Goal: Task Accomplishment & Management: Manage account settings

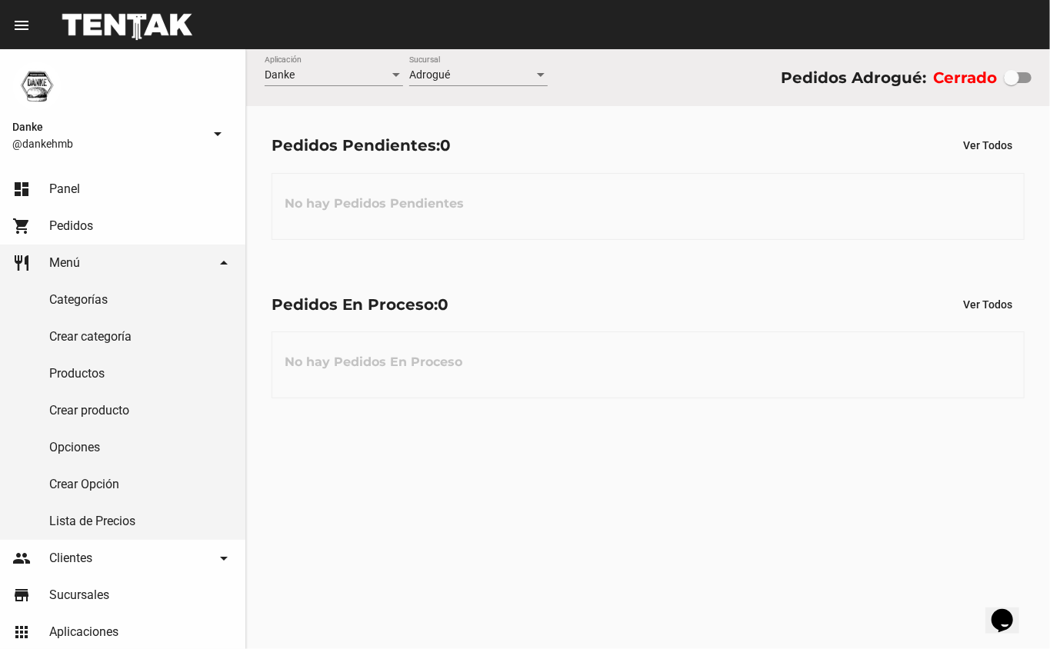
click at [102, 372] on link "Productos" at bounding box center [122, 373] width 245 height 37
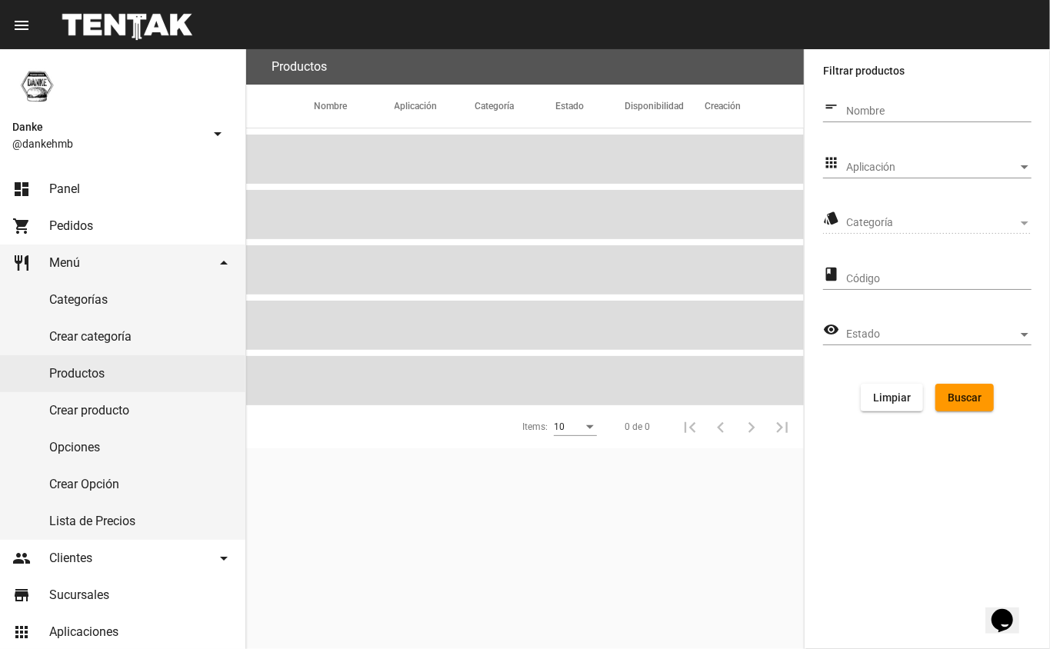
click at [856, 219] on span "Categoría" at bounding box center [932, 223] width 172 height 12
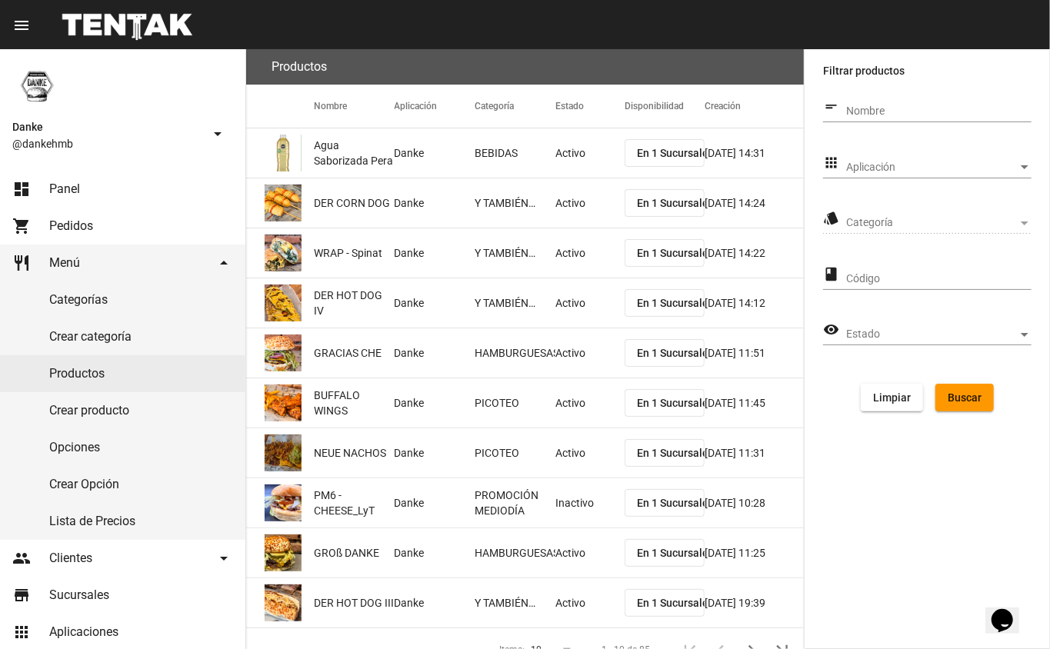
click at [1014, 219] on span "Categoría" at bounding box center [932, 223] width 172 height 12
click at [1020, 167] on div "Aplicación" at bounding box center [1025, 168] width 14 height 12
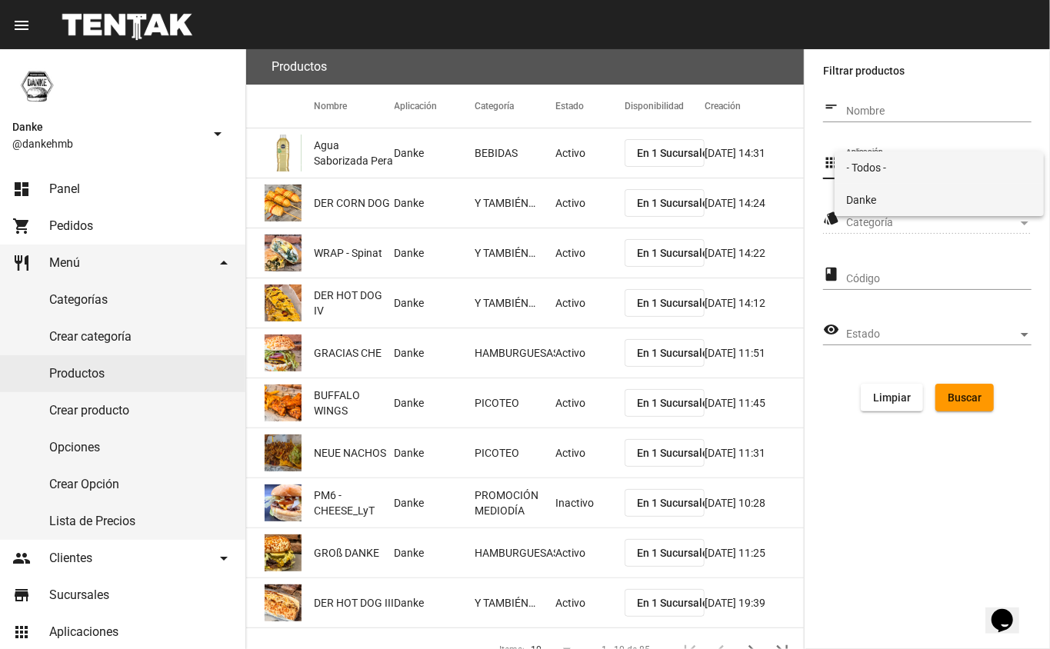
click at [868, 207] on span "Danke" at bounding box center [939, 200] width 185 height 32
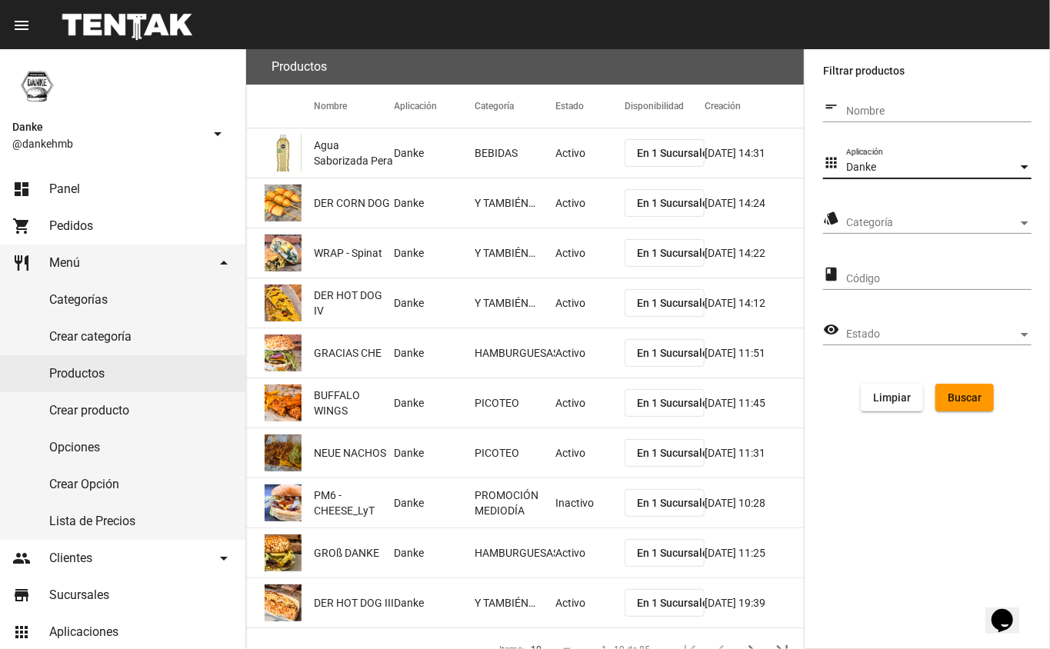
click at [1014, 223] on span "Categoría" at bounding box center [932, 223] width 172 height 12
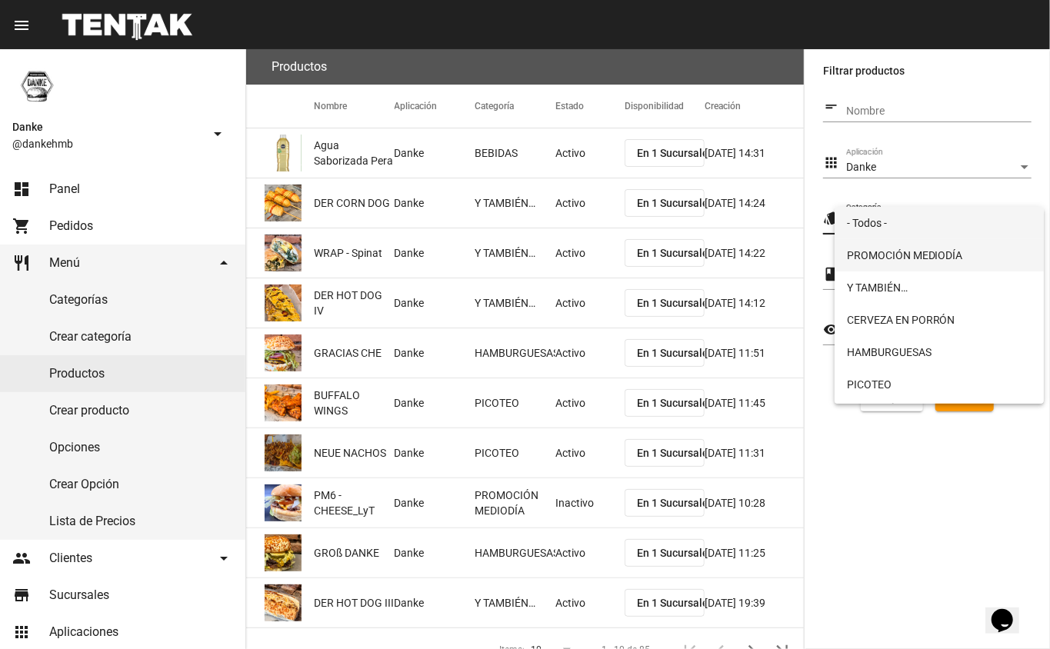
click at [876, 259] on span "PROMOCIÓN MEDIODÍA" at bounding box center [939, 255] width 185 height 32
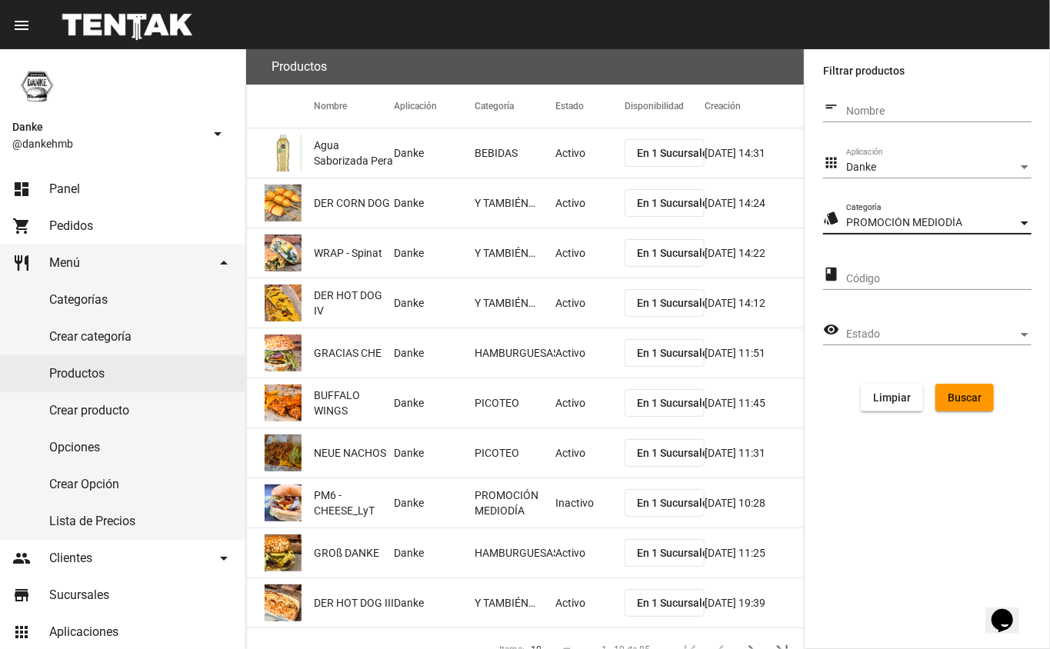
click at [992, 280] on input "Código" at bounding box center [938, 279] width 185 height 12
click at [869, 274] on input "Código" at bounding box center [938, 279] width 185 height 12
click at [829, 402] on form "short_text Nombre apps Danke Aplicación style PROMOCIÓN MEDIODÍA Categoría clas…" at bounding box center [927, 258] width 209 height 332
click at [967, 402] on span "Buscar" at bounding box center [965, 398] width 34 height 12
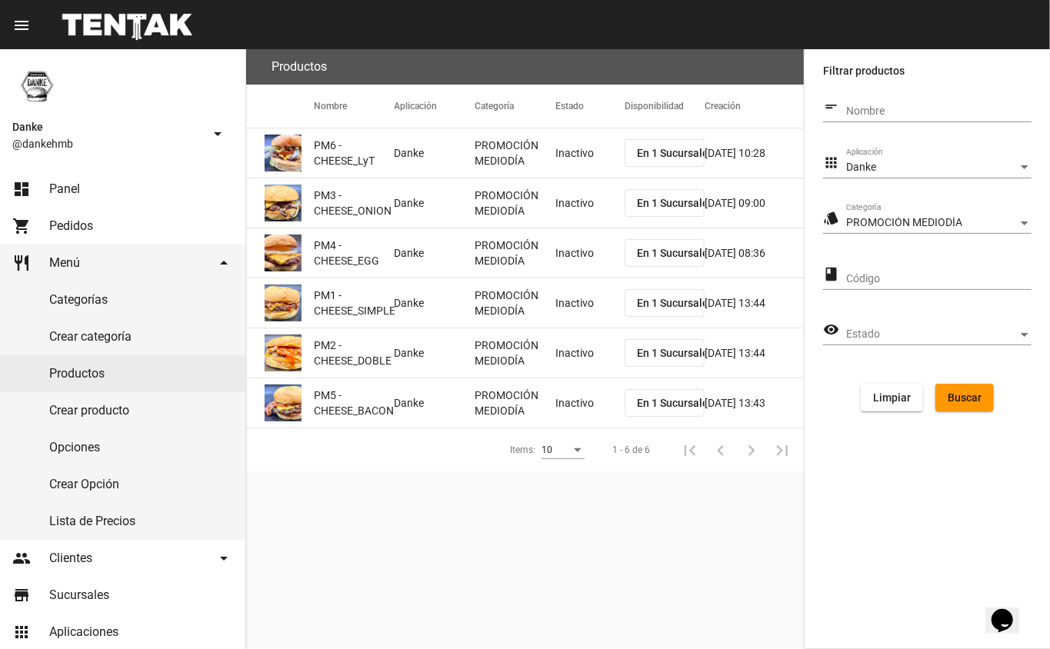
click at [592, 166] on mat-cell "Inactivo" at bounding box center [590, 153] width 69 height 49
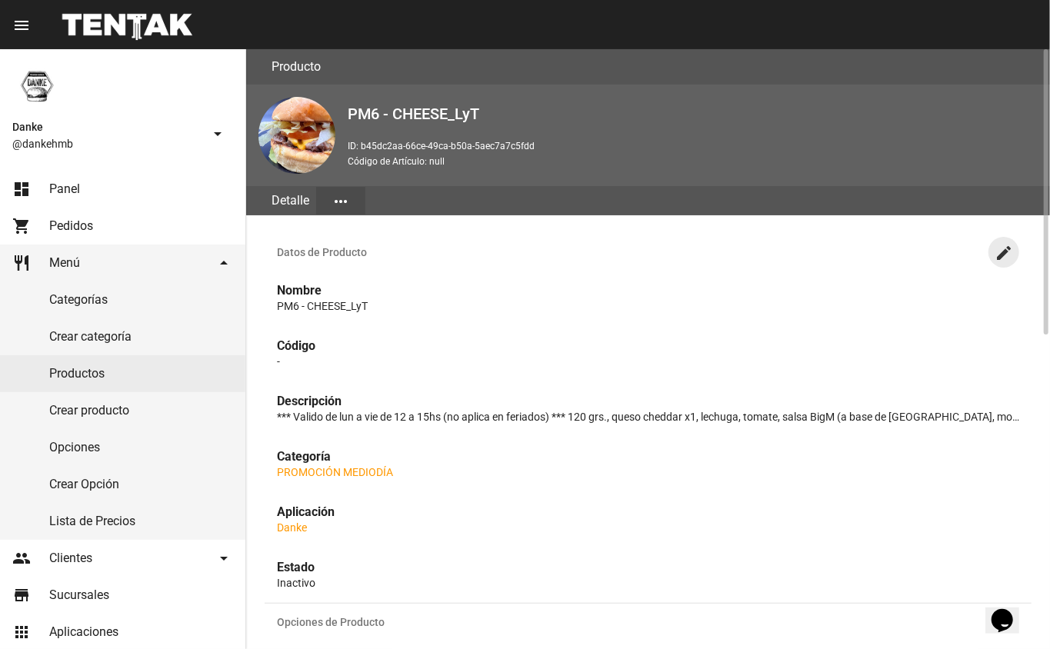
click at [1004, 262] on button "create" at bounding box center [1004, 252] width 31 height 31
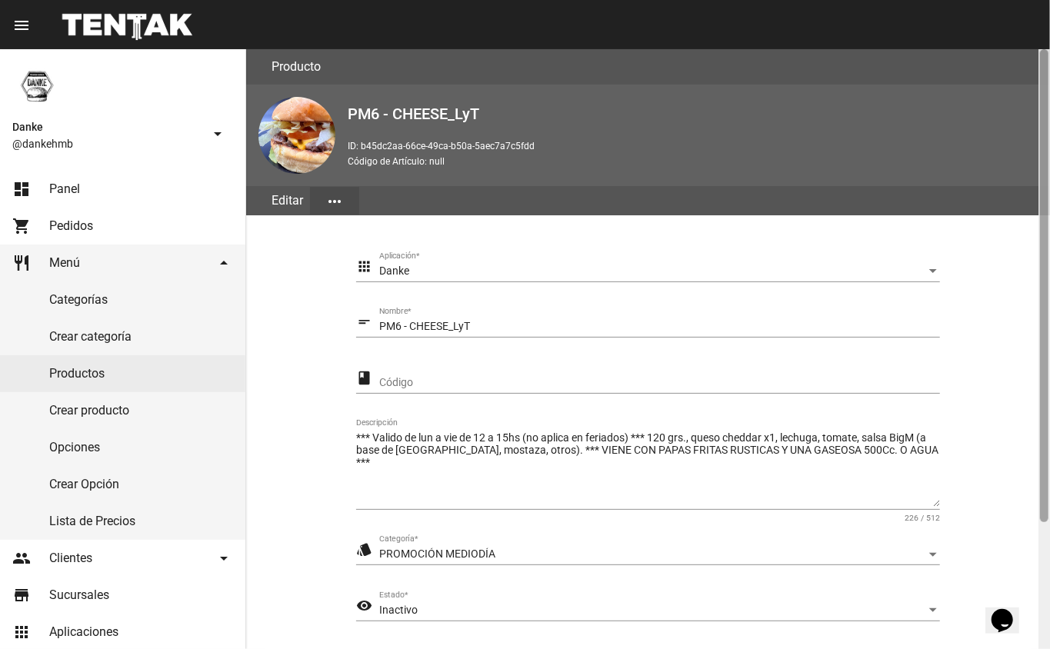
click at [1047, 558] on div at bounding box center [1045, 349] width 12 height 600
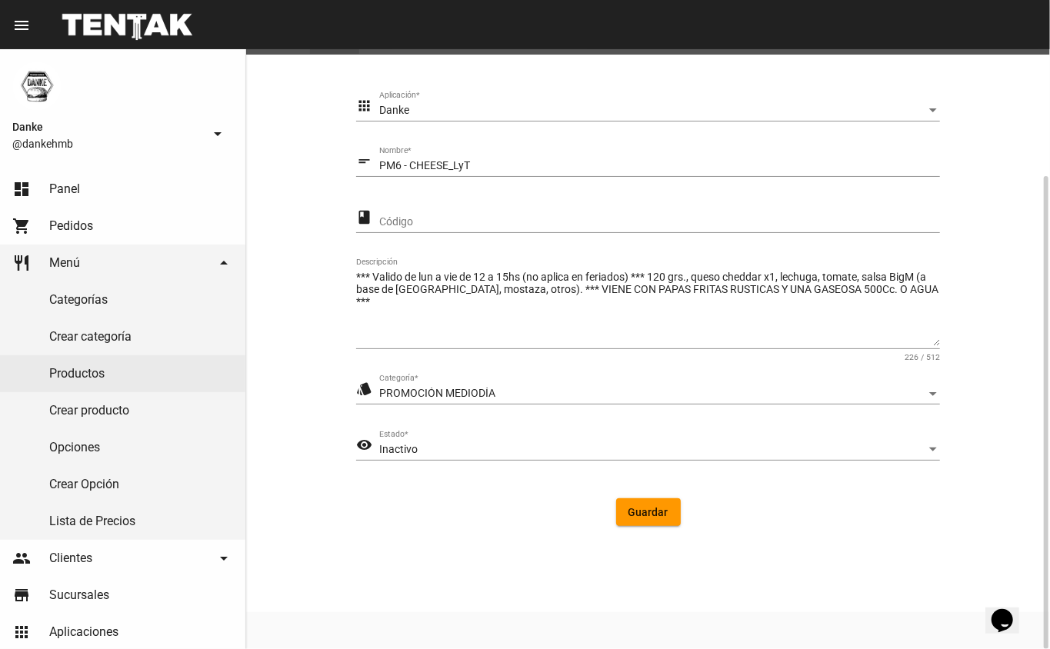
click at [476, 451] on div "Inactivo" at bounding box center [652, 450] width 547 height 12
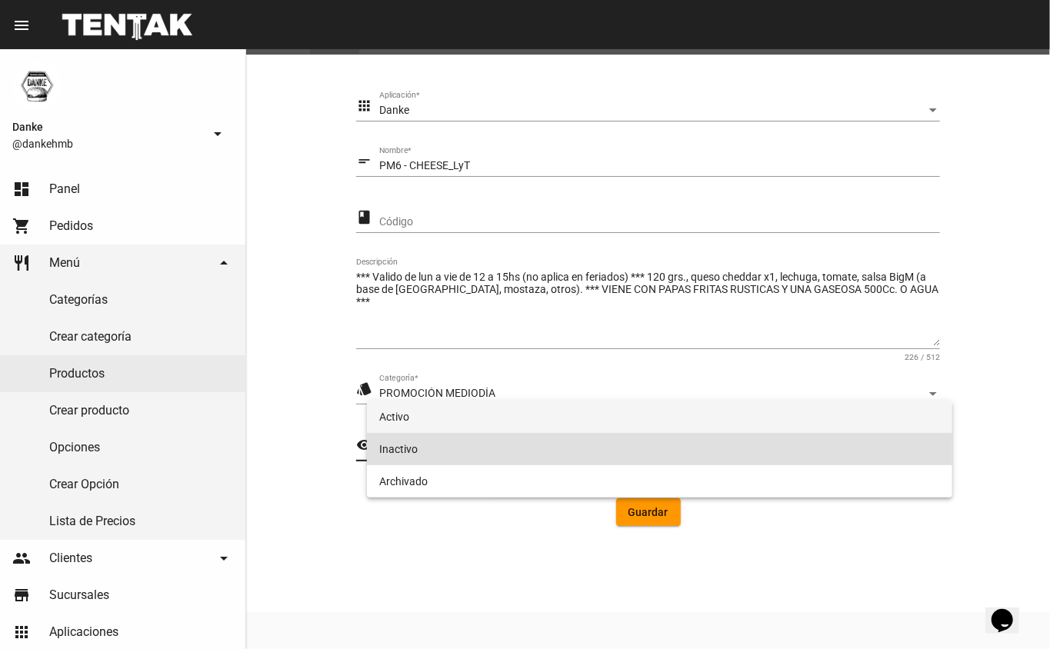
click at [405, 419] on span "Activo" at bounding box center [660, 417] width 562 height 32
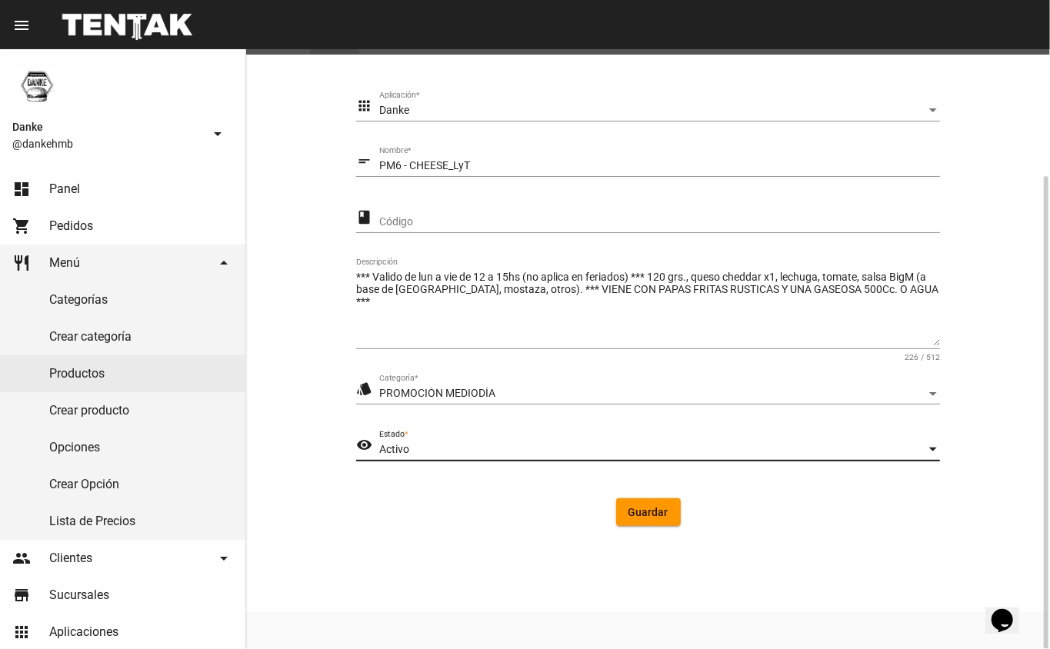
click at [645, 522] on button "Guardar" at bounding box center [648, 513] width 65 height 28
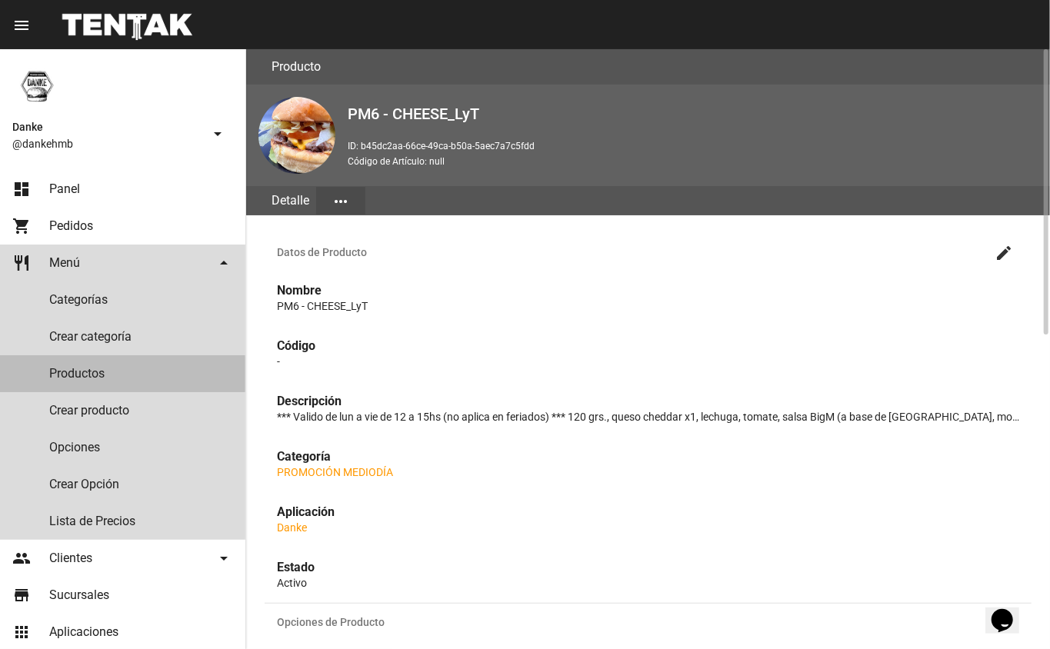
click at [56, 374] on link "Productos" at bounding box center [122, 373] width 245 height 37
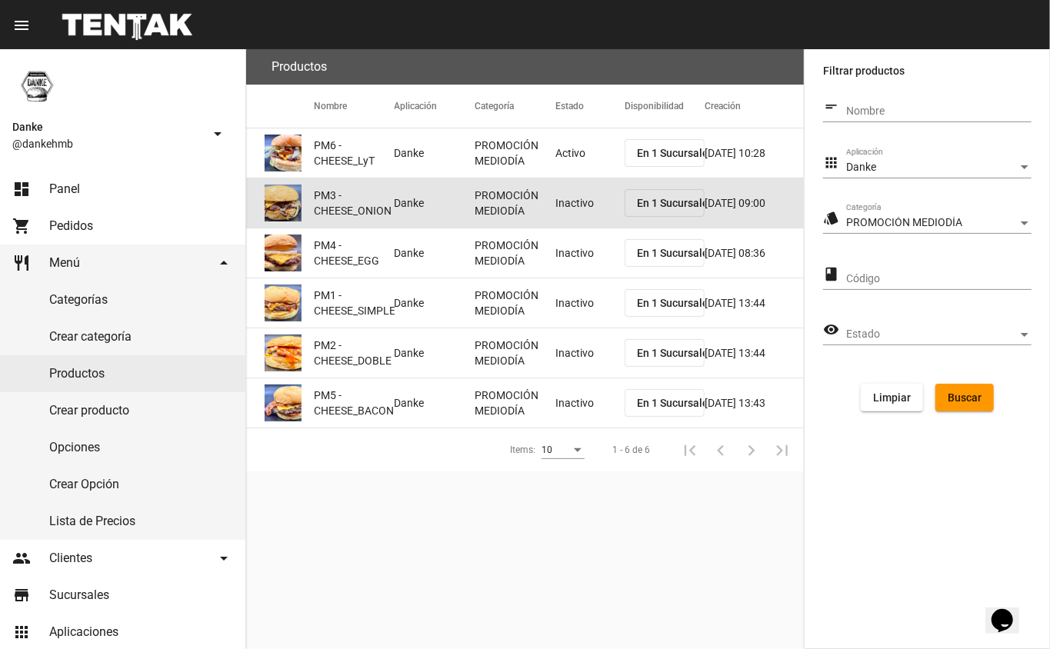
click at [583, 214] on mat-cell "Inactivo" at bounding box center [590, 203] width 69 height 49
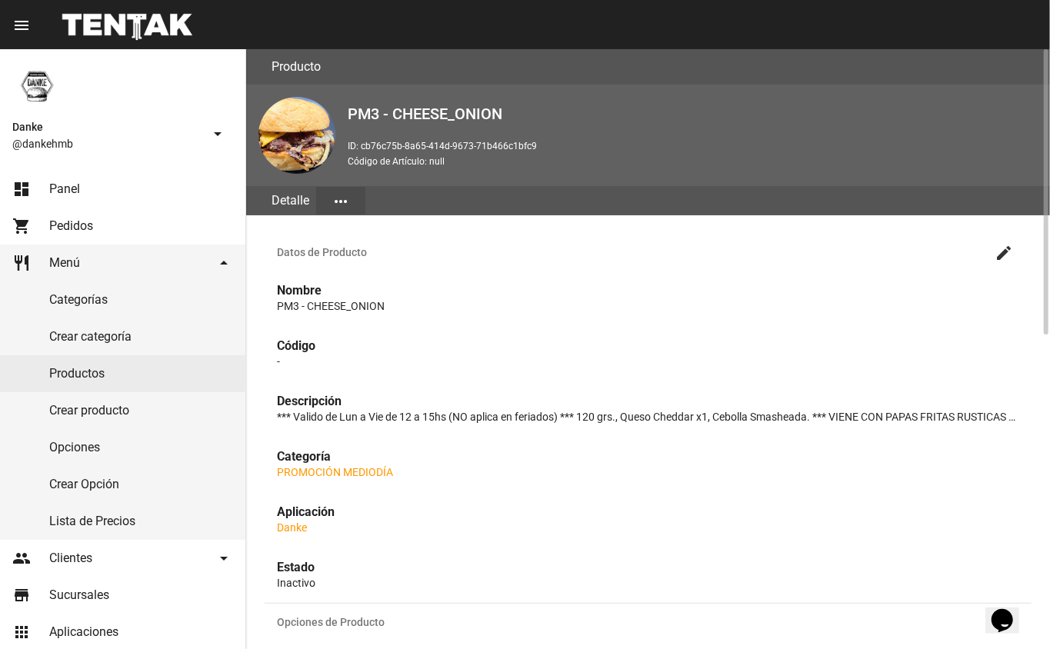
click at [1004, 252] on mat-icon "create" at bounding box center [1004, 253] width 18 height 18
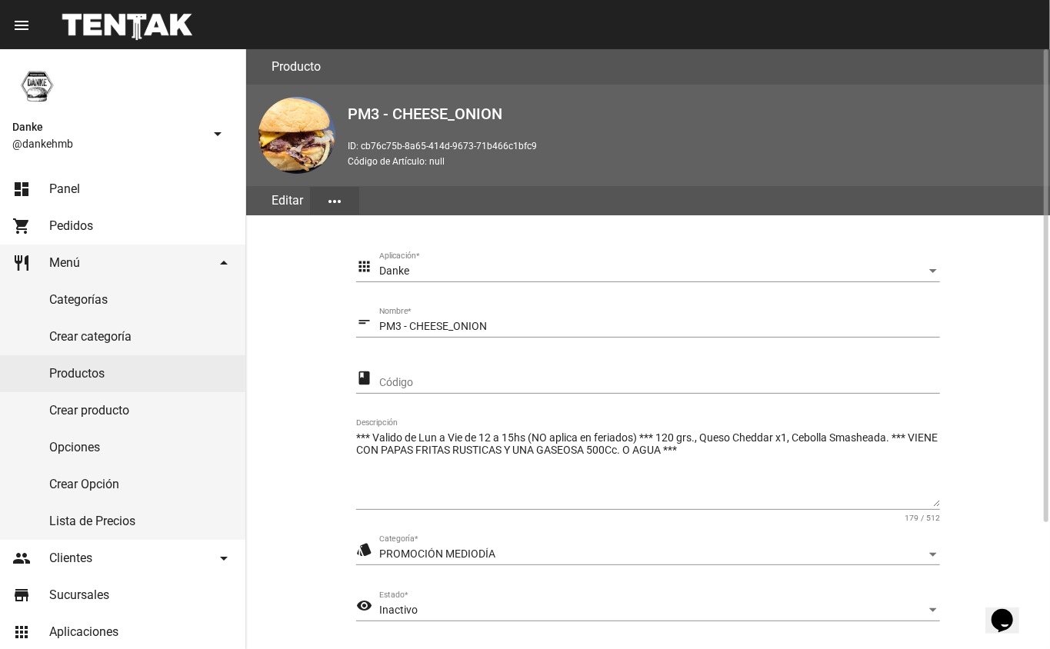
click at [379, 607] on span "Inactivo" at bounding box center [398, 610] width 38 height 12
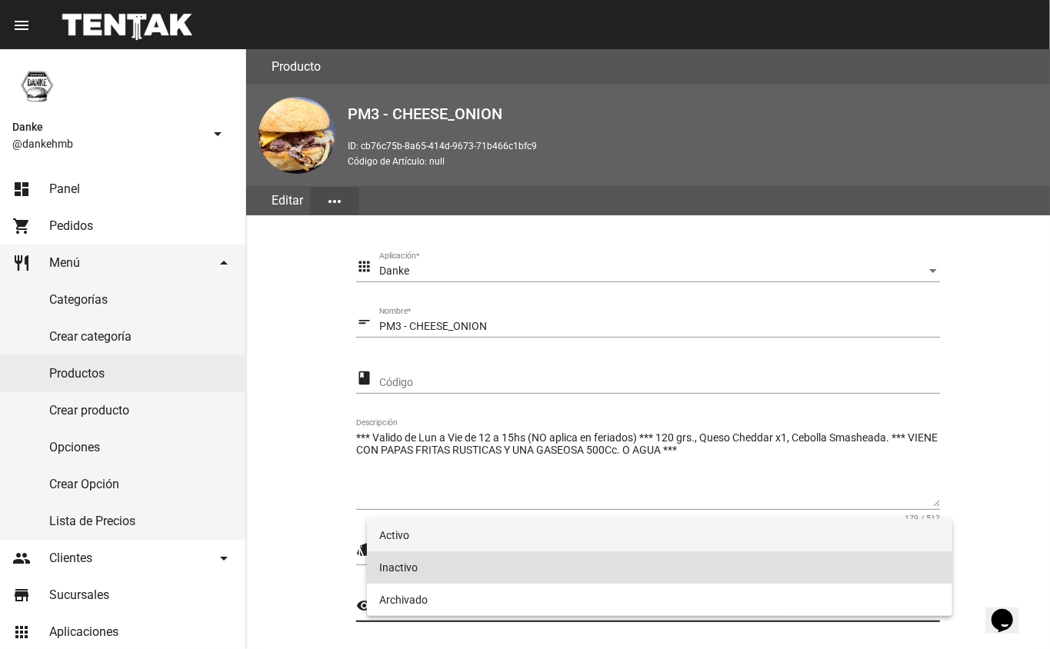
click at [413, 536] on span "Activo" at bounding box center [660, 535] width 562 height 32
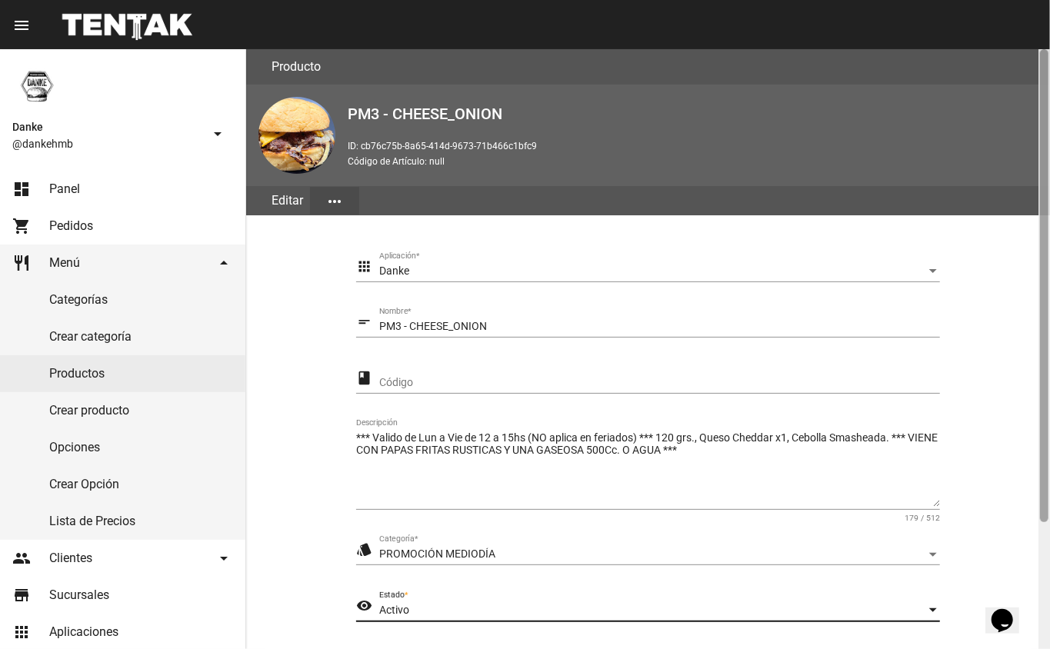
click at [1045, 566] on div at bounding box center [1045, 349] width 12 height 600
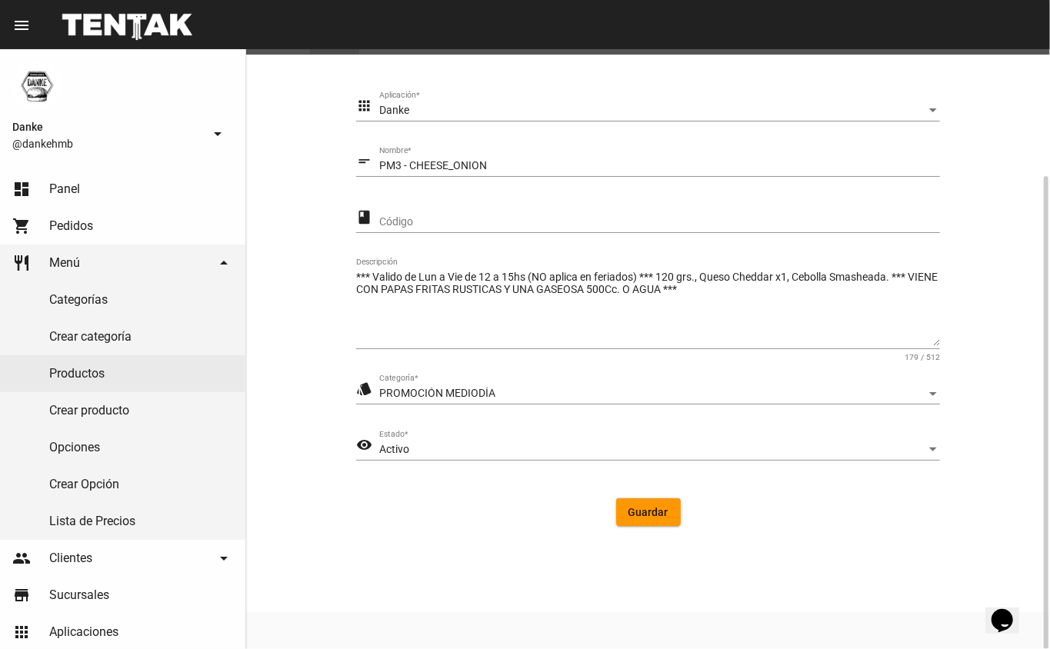
click at [632, 509] on span "Guardar" at bounding box center [649, 512] width 40 height 12
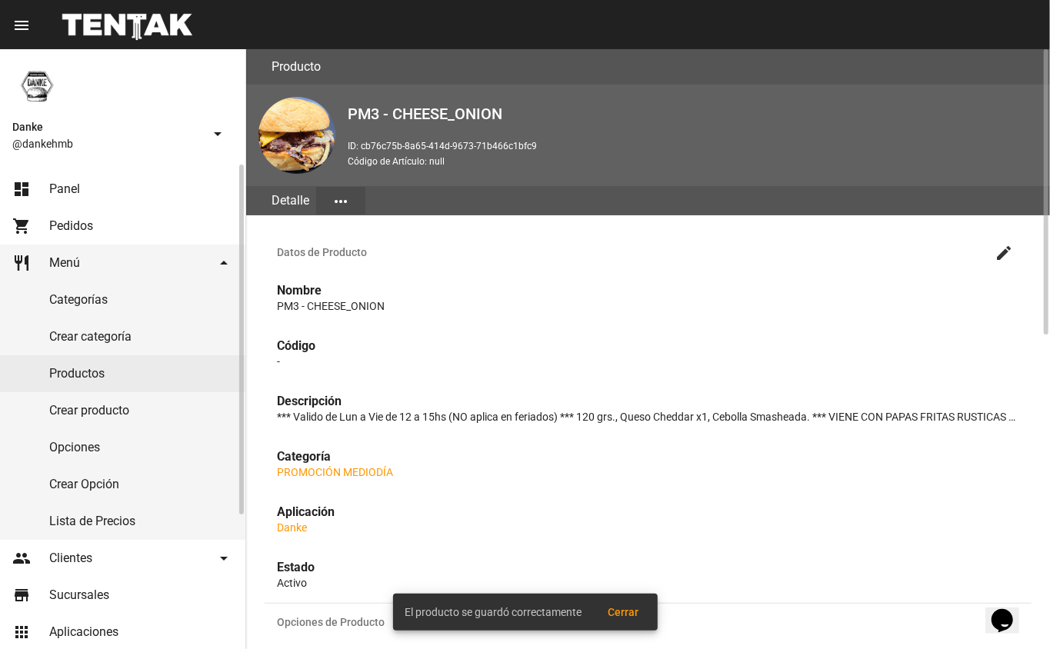
click at [96, 380] on link "Productos" at bounding box center [122, 373] width 245 height 37
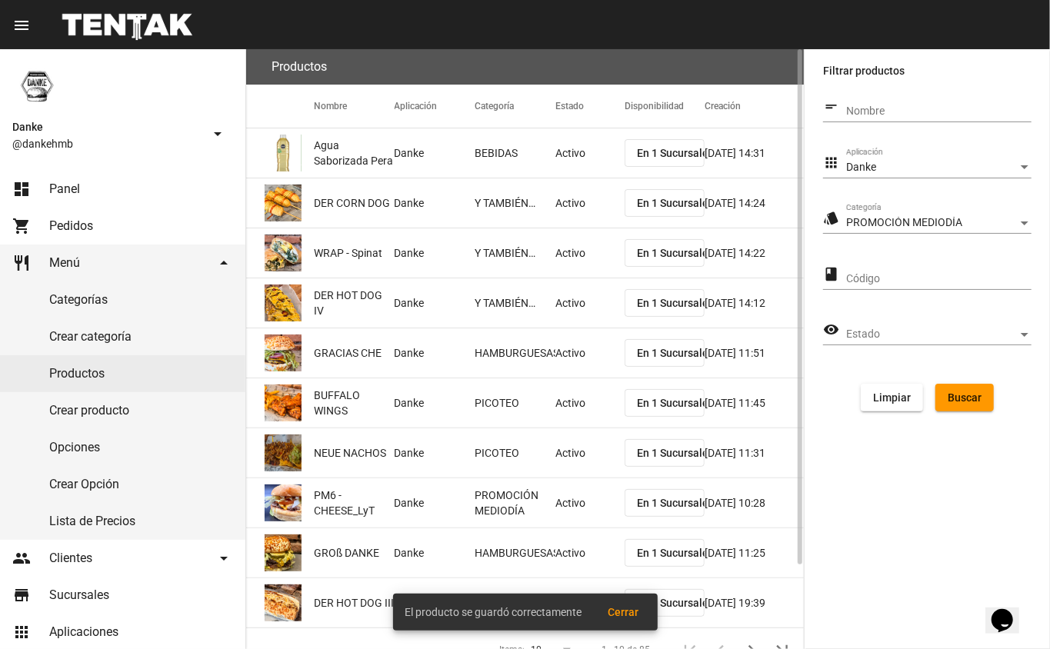
click at [973, 392] on span "Buscar" at bounding box center [965, 398] width 34 height 12
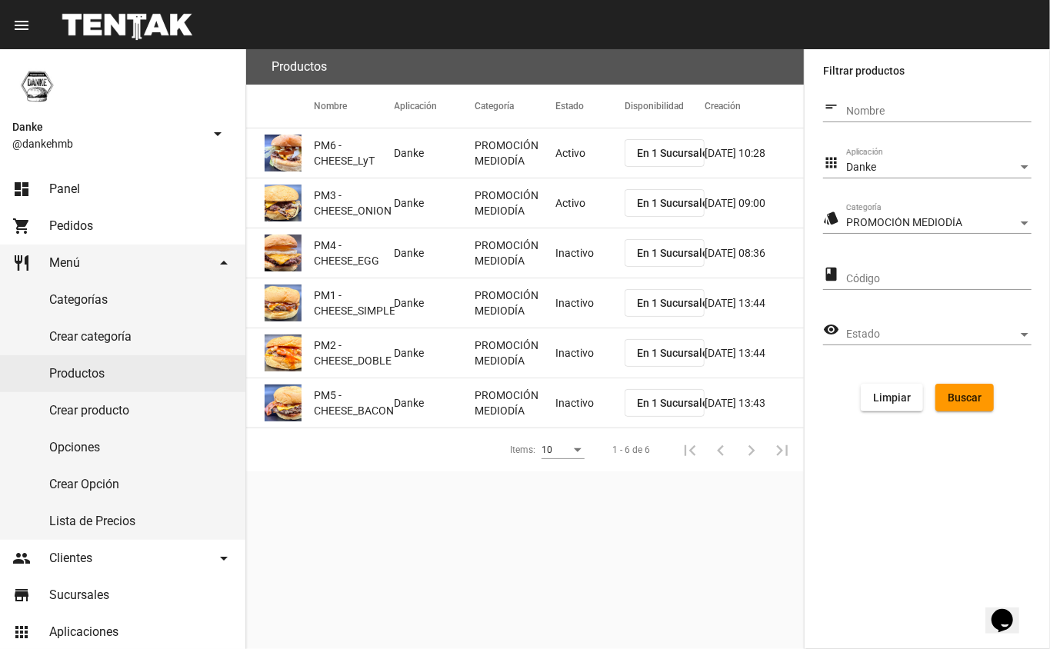
click at [582, 281] on mat-cell "Inactivo" at bounding box center [590, 303] width 69 height 49
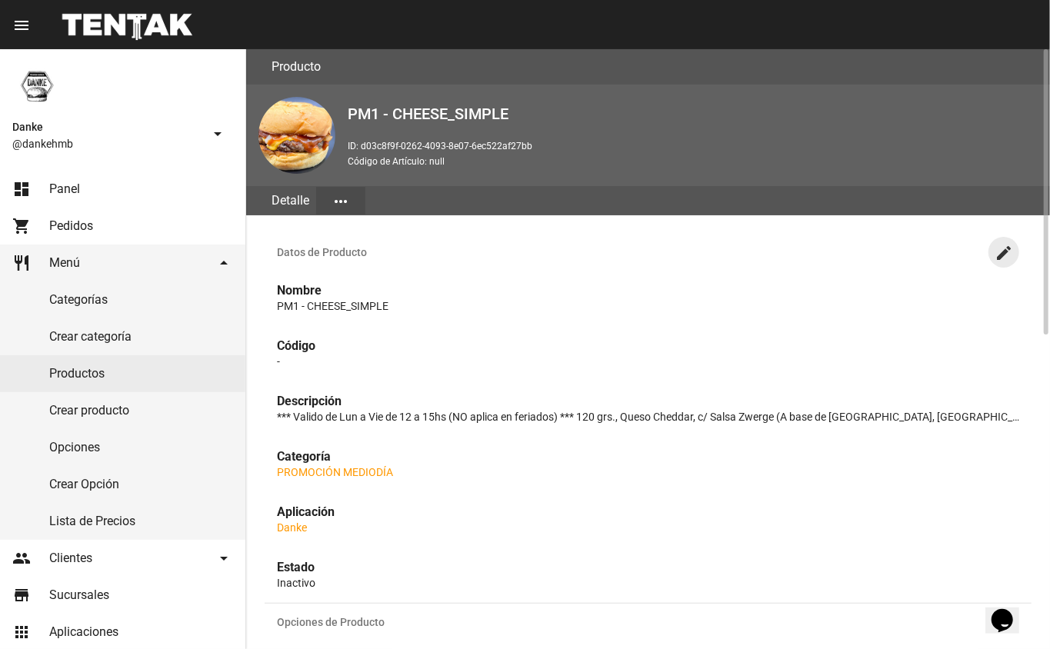
click at [994, 254] on button "create" at bounding box center [1004, 252] width 31 height 31
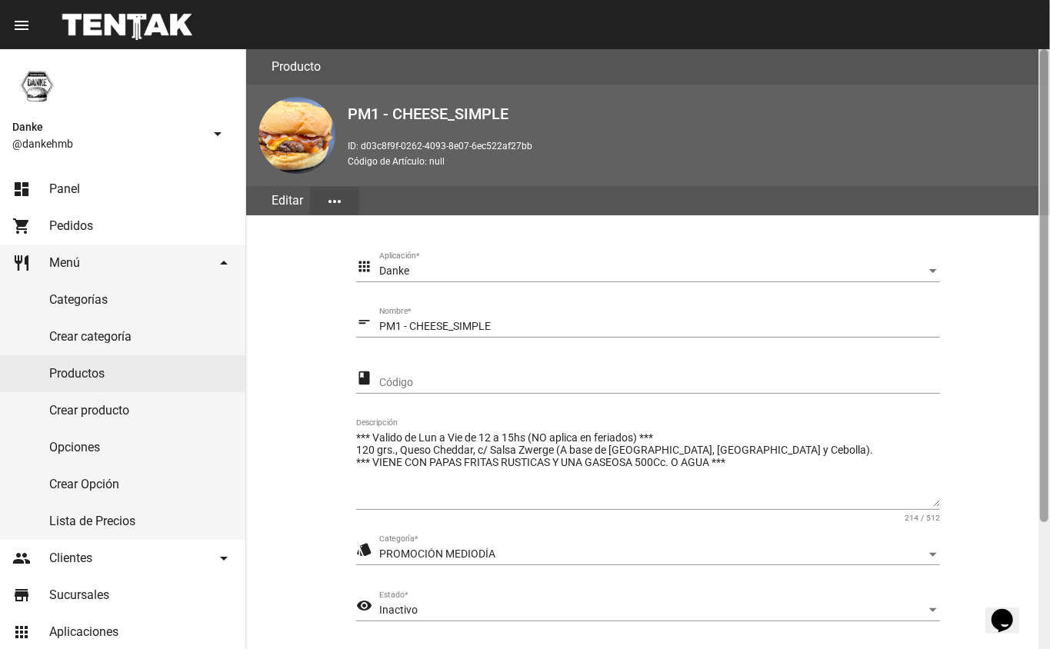
click at [1040, 509] on div at bounding box center [1045, 349] width 12 height 600
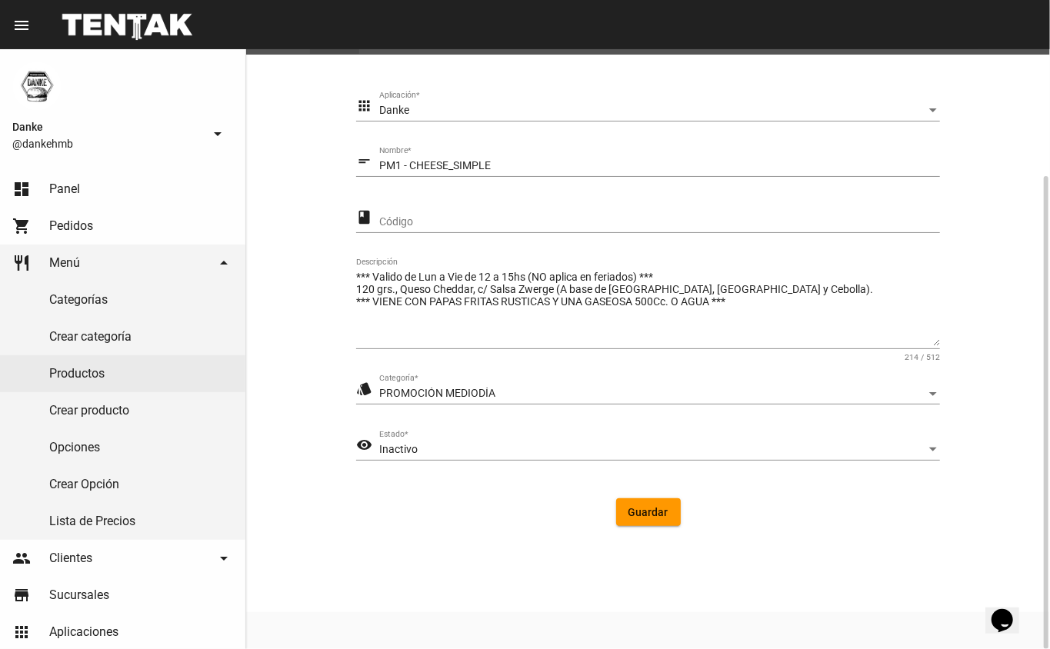
click at [678, 453] on div "Inactivo" at bounding box center [652, 450] width 547 height 12
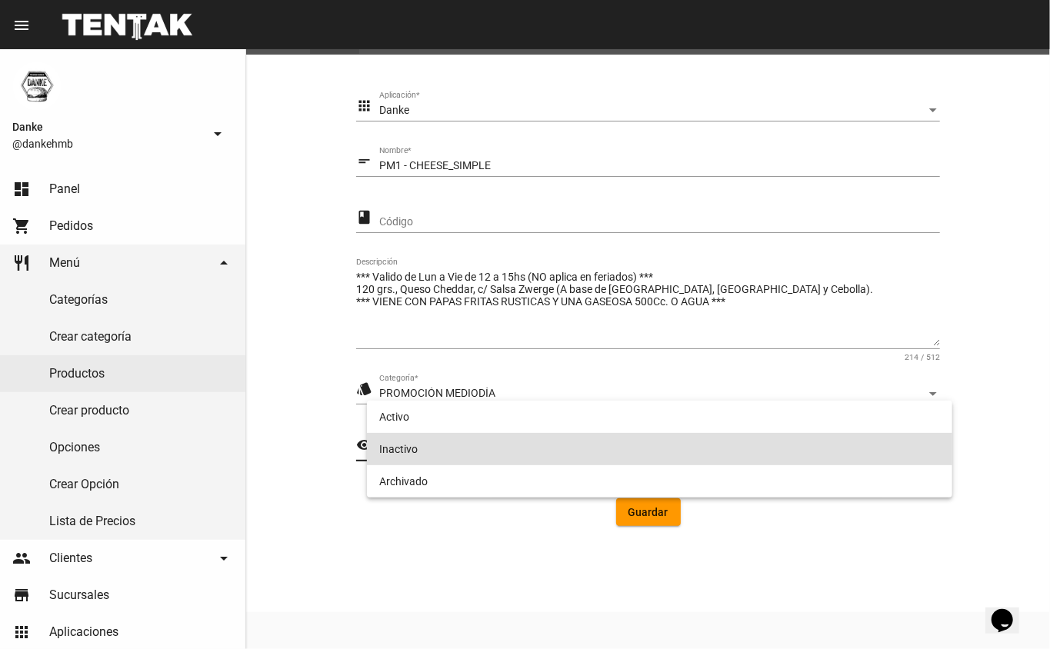
click at [693, 440] on span "Inactivo" at bounding box center [660, 449] width 562 height 32
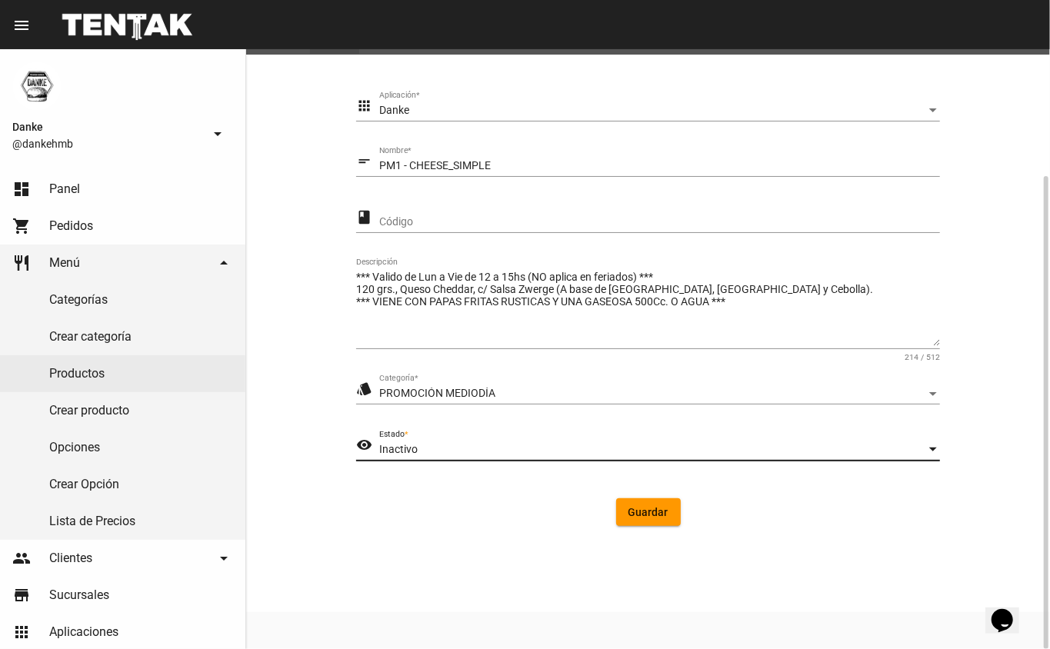
click at [716, 452] on div "Inactivo" at bounding box center [652, 450] width 547 height 12
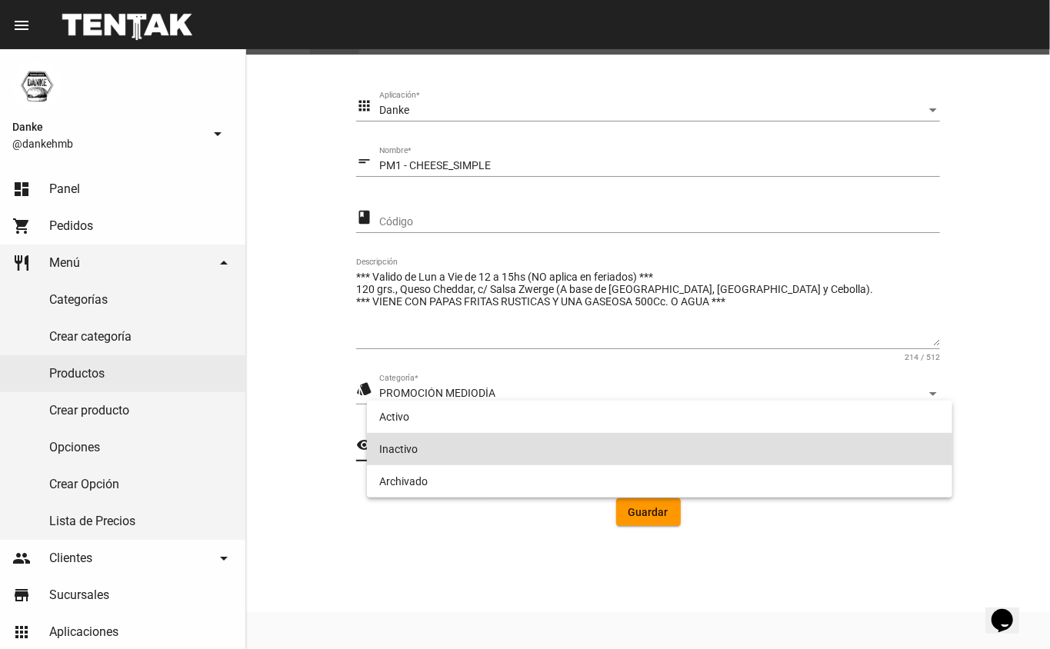
click at [699, 439] on span "Inactivo" at bounding box center [660, 449] width 562 height 32
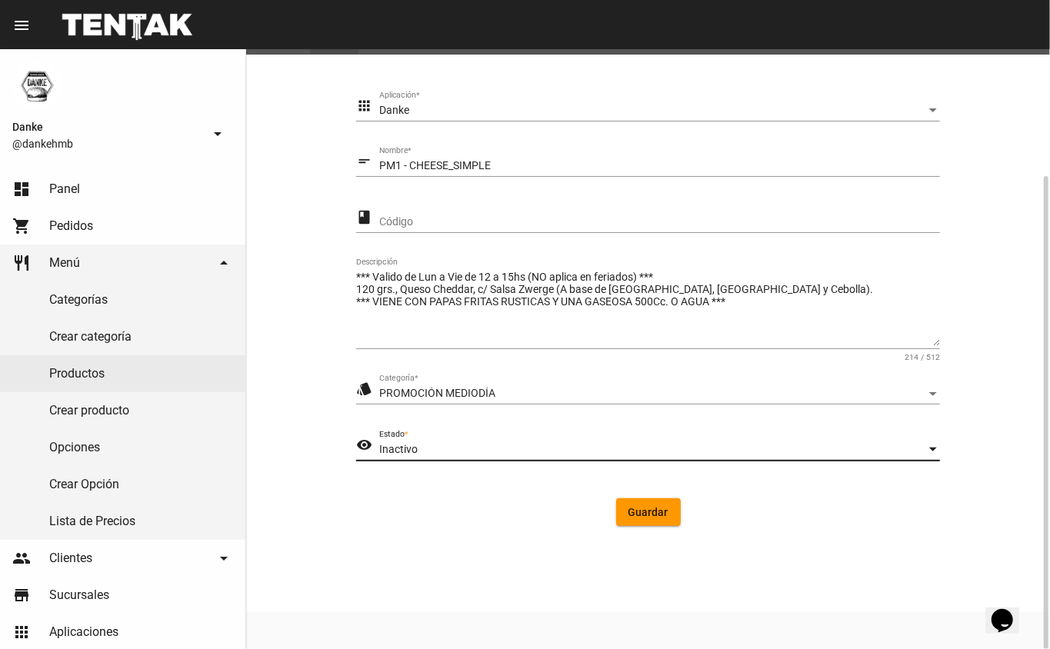
click at [682, 453] on div "Inactivo" at bounding box center [652, 450] width 547 height 12
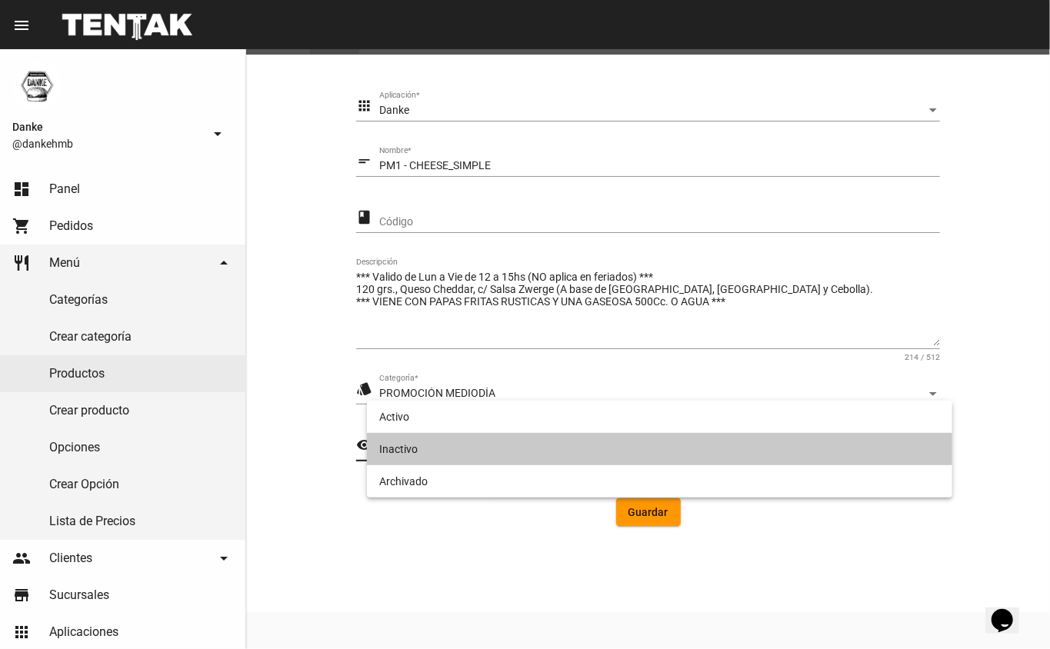
click at [743, 435] on span "Inactivo" at bounding box center [660, 449] width 562 height 32
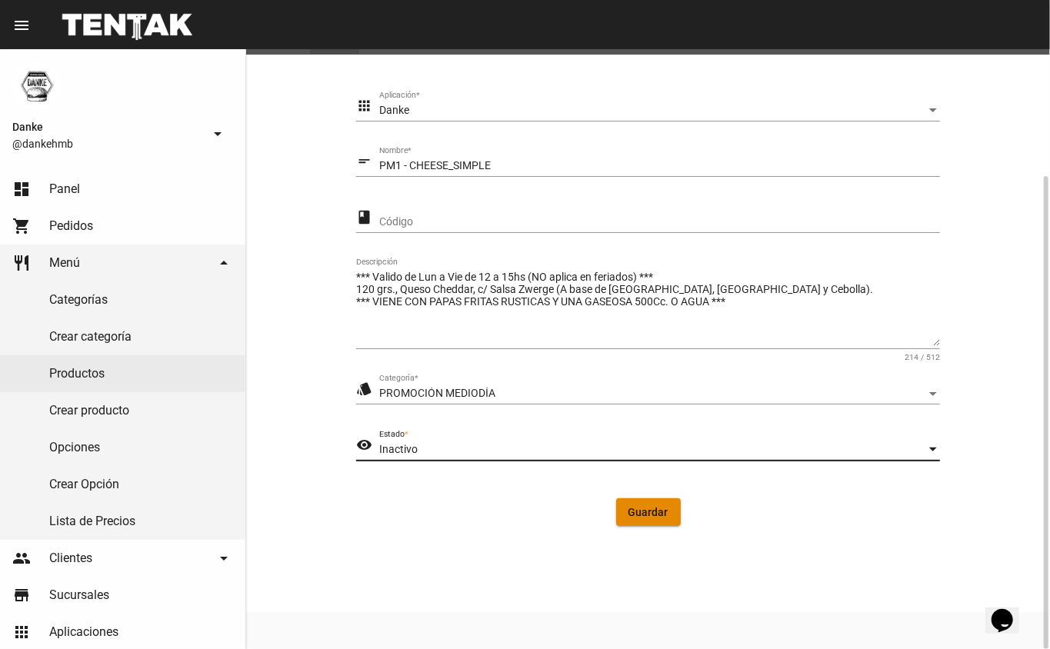
click at [641, 502] on button "Guardar" at bounding box center [648, 513] width 65 height 28
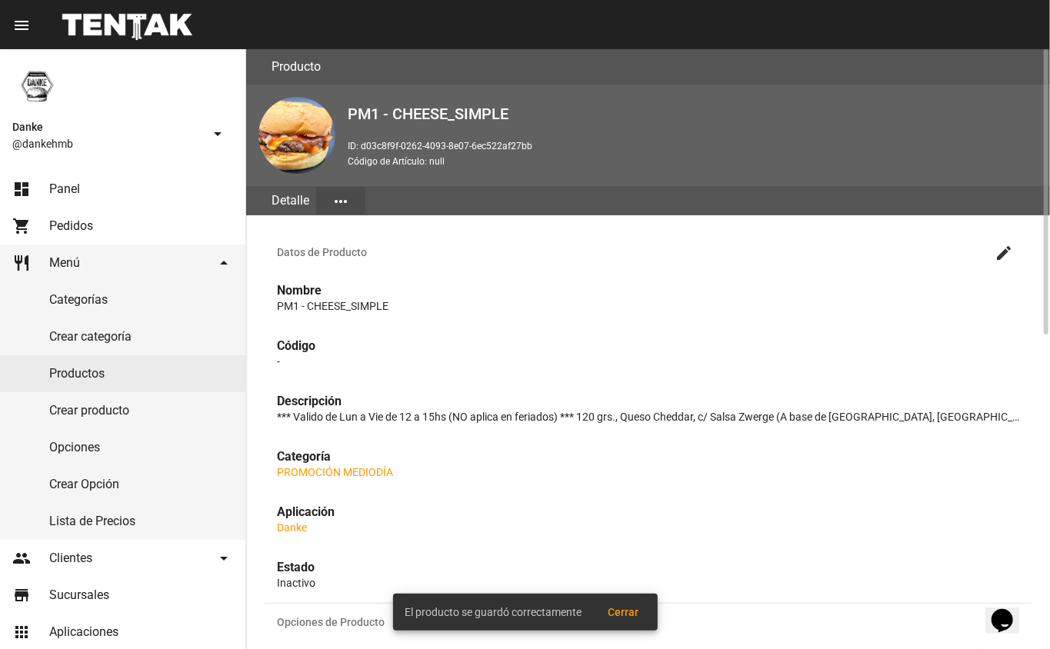
click at [1017, 266] on h3 "Datos de Producto create" at bounding box center [648, 252] width 767 height 37
click at [1000, 265] on button "create" at bounding box center [1004, 252] width 31 height 31
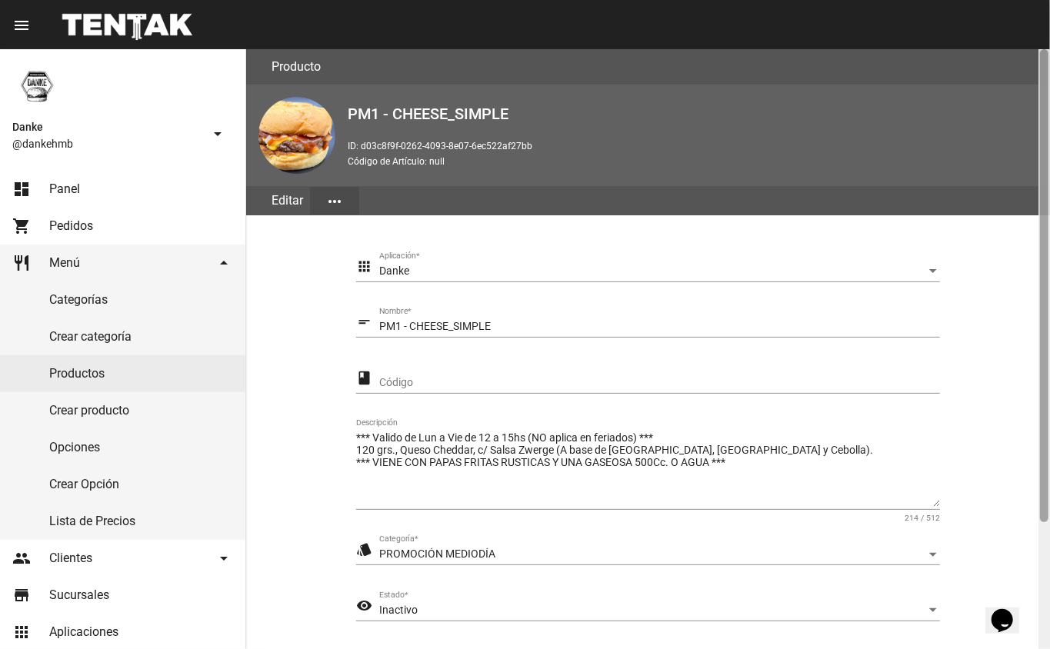
click at [1040, 554] on div at bounding box center [1045, 349] width 12 height 600
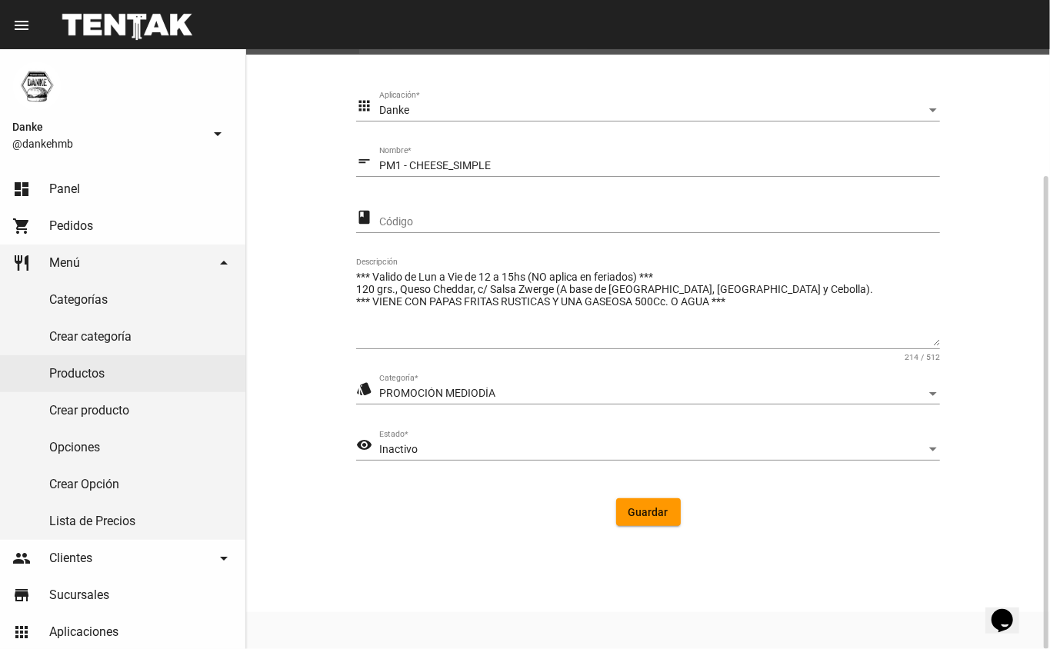
click at [396, 453] on span "Inactivo" at bounding box center [398, 449] width 38 height 12
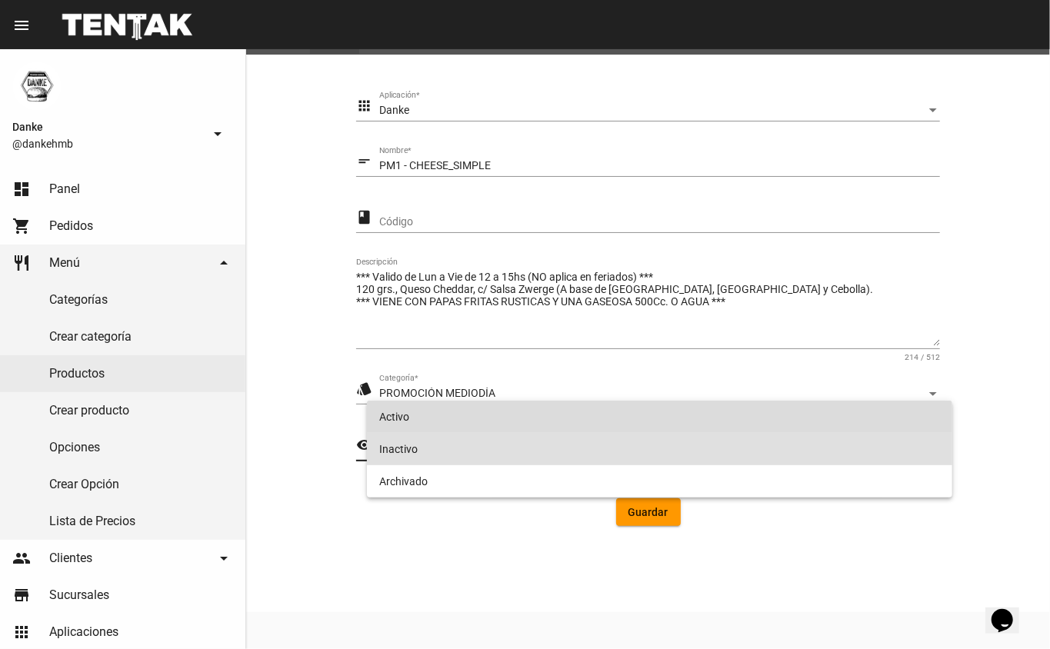
click at [404, 416] on span "Activo" at bounding box center [660, 417] width 562 height 32
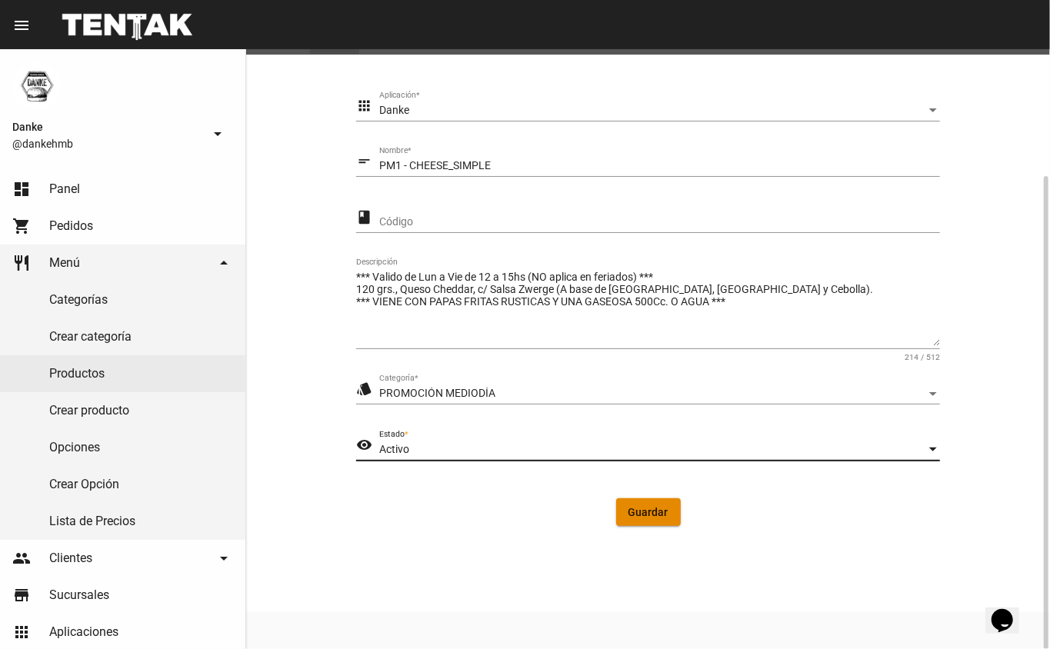
click at [653, 511] on span "Guardar" at bounding box center [649, 512] width 40 height 12
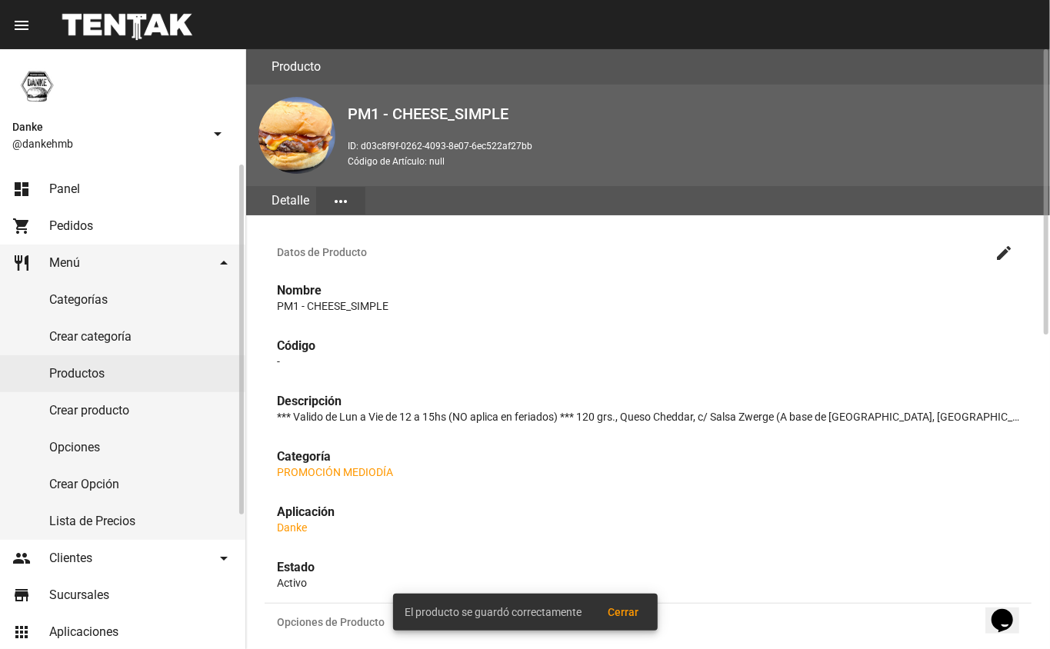
click at [90, 374] on link "Productos" at bounding box center [122, 373] width 245 height 37
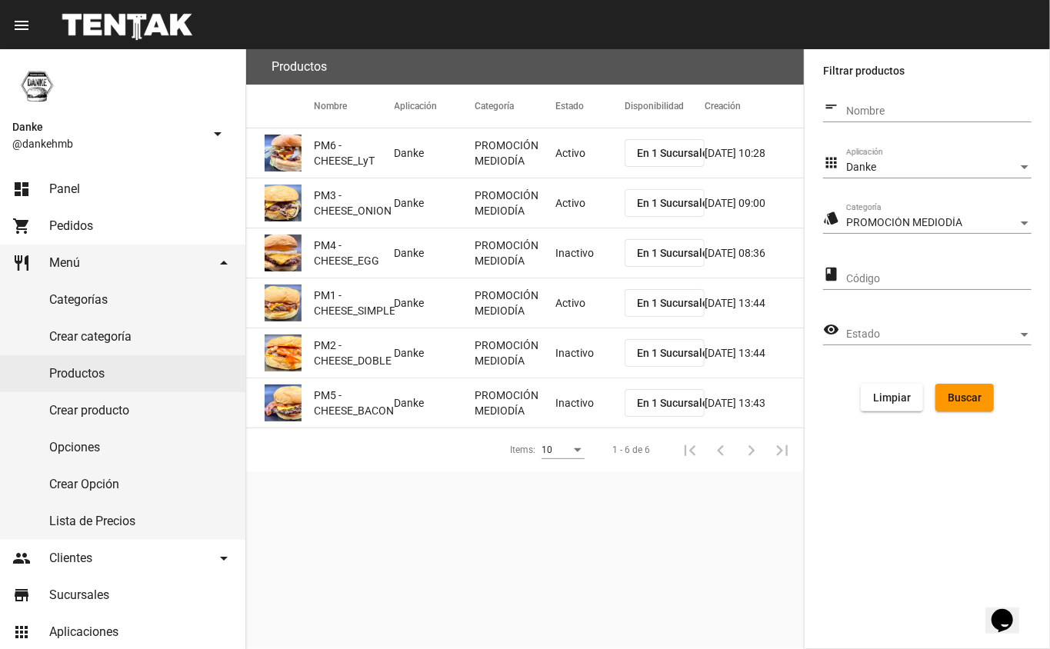
click at [592, 269] on mat-cell "Inactivo" at bounding box center [590, 253] width 69 height 49
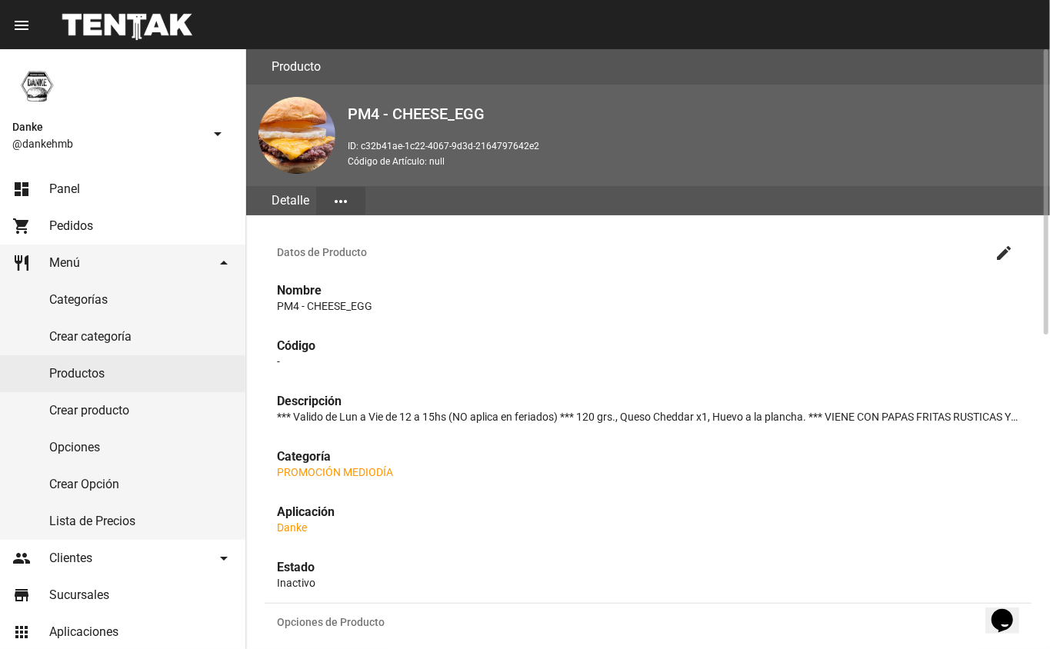
click at [1004, 251] on mat-icon "create" at bounding box center [1004, 253] width 18 height 18
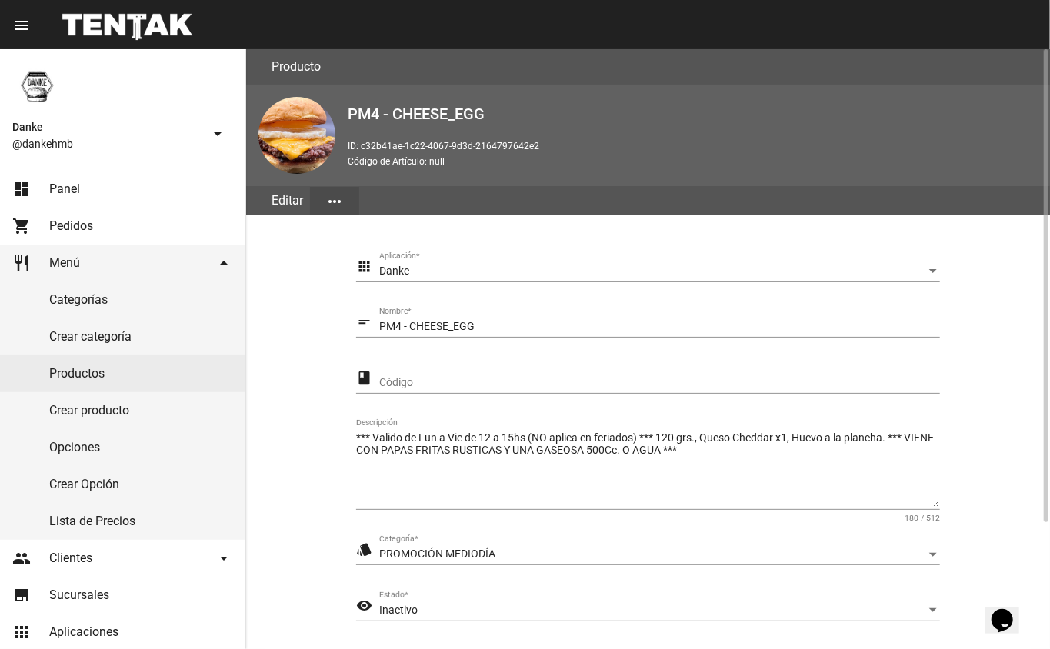
click at [413, 604] on span "Inactivo" at bounding box center [398, 610] width 38 height 12
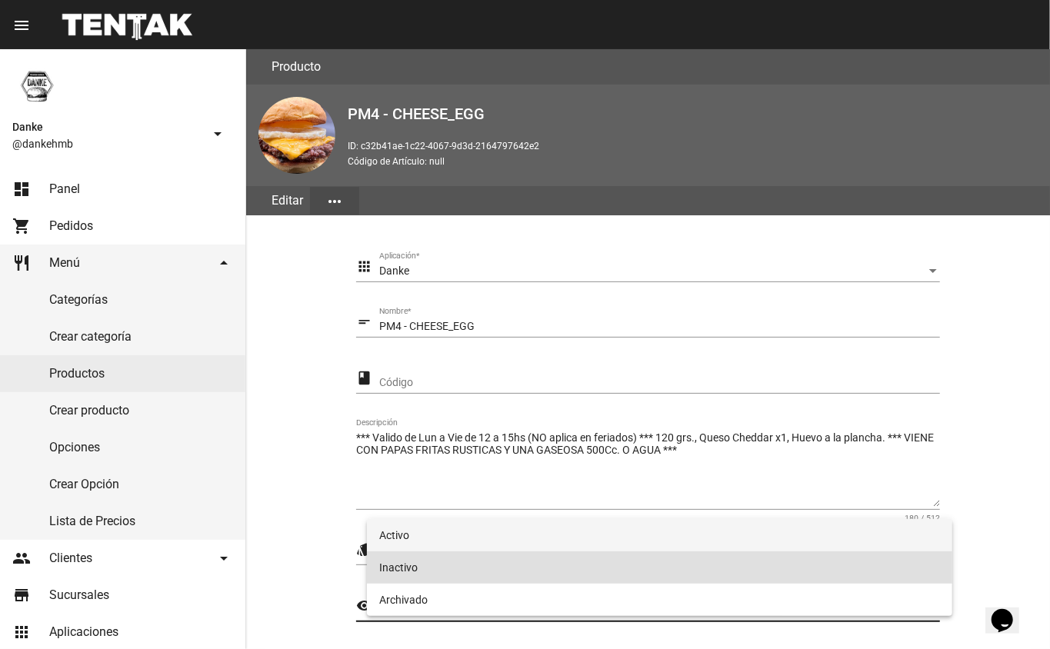
click at [404, 536] on span "Activo" at bounding box center [660, 535] width 562 height 32
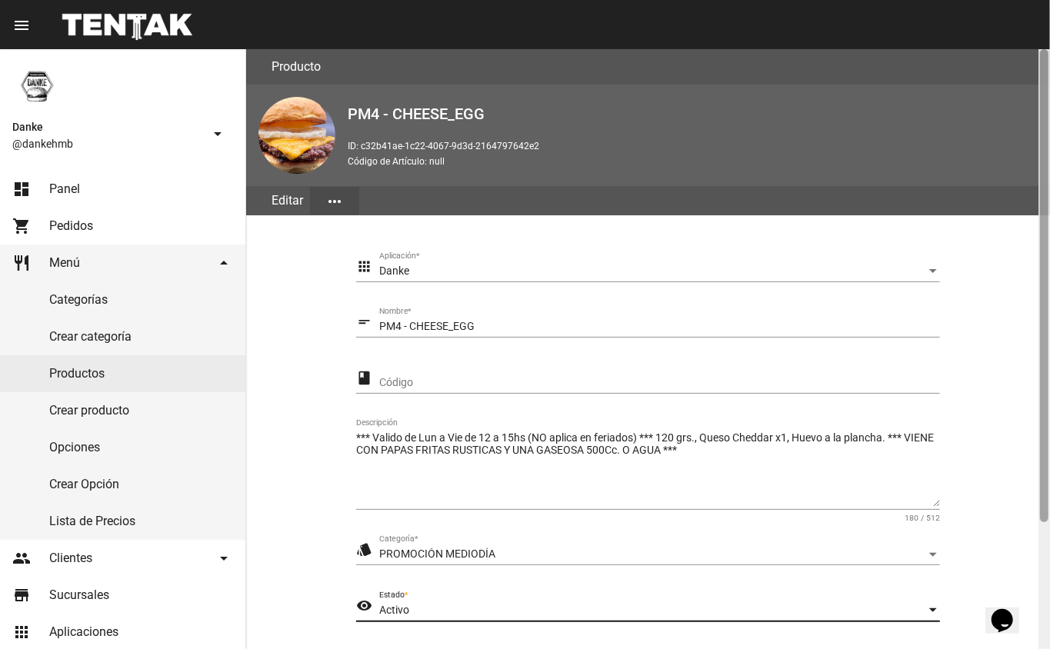
click at [1040, 563] on div at bounding box center [1045, 349] width 12 height 600
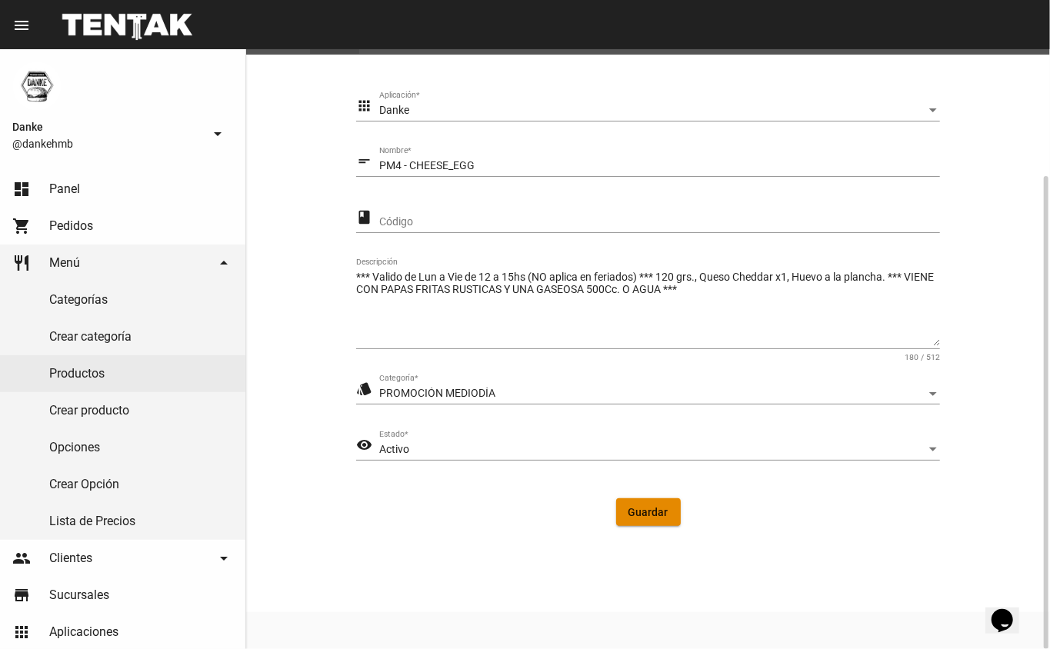
click at [646, 515] on span "Guardar" at bounding box center [649, 512] width 40 height 12
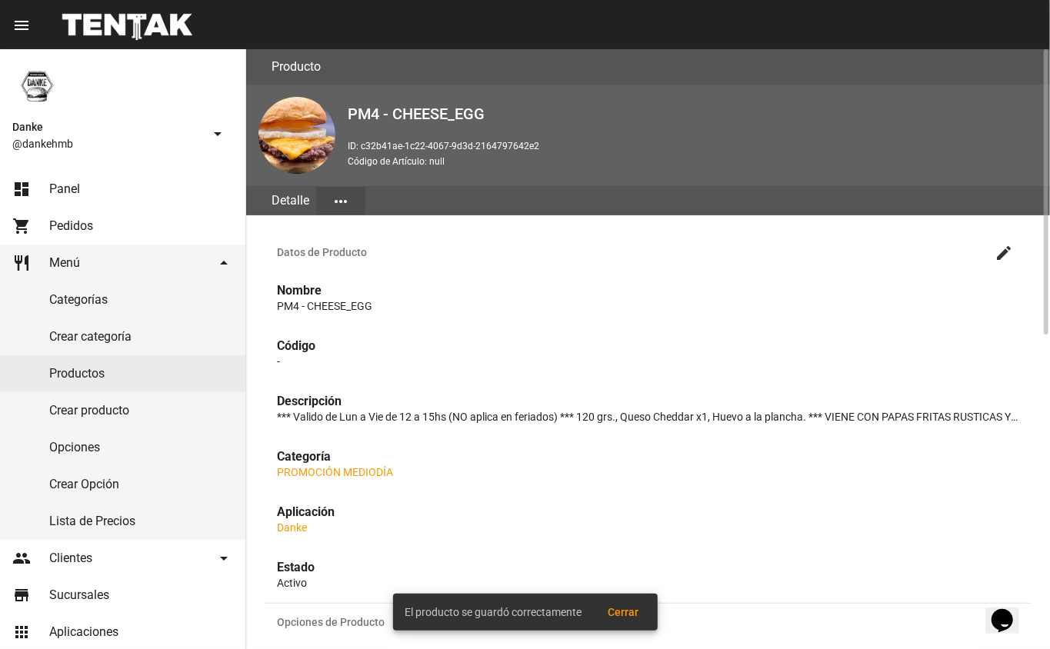
click at [168, 376] on link "Productos" at bounding box center [122, 373] width 245 height 37
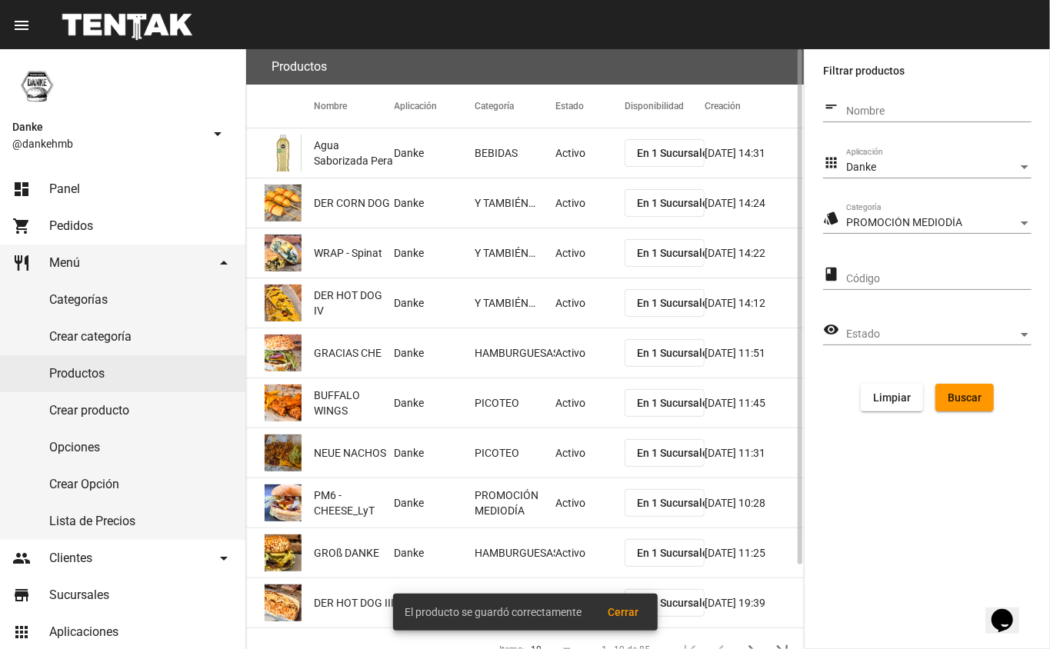
click at [967, 405] on button "Buscar" at bounding box center [965, 398] width 58 height 28
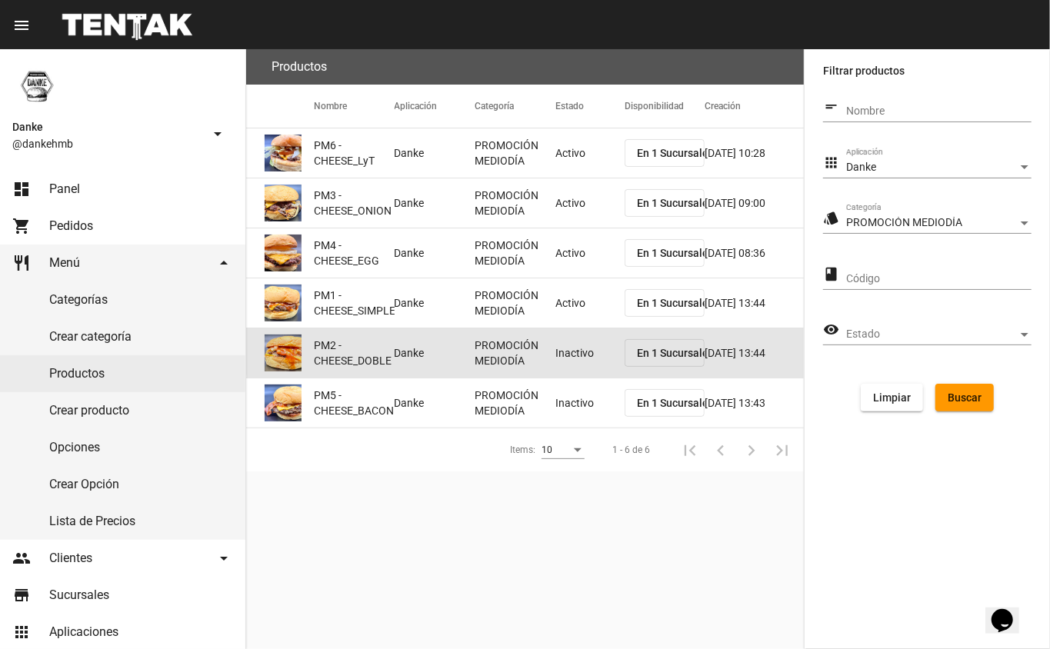
click at [562, 352] on mat-cell "Inactivo" at bounding box center [590, 353] width 69 height 49
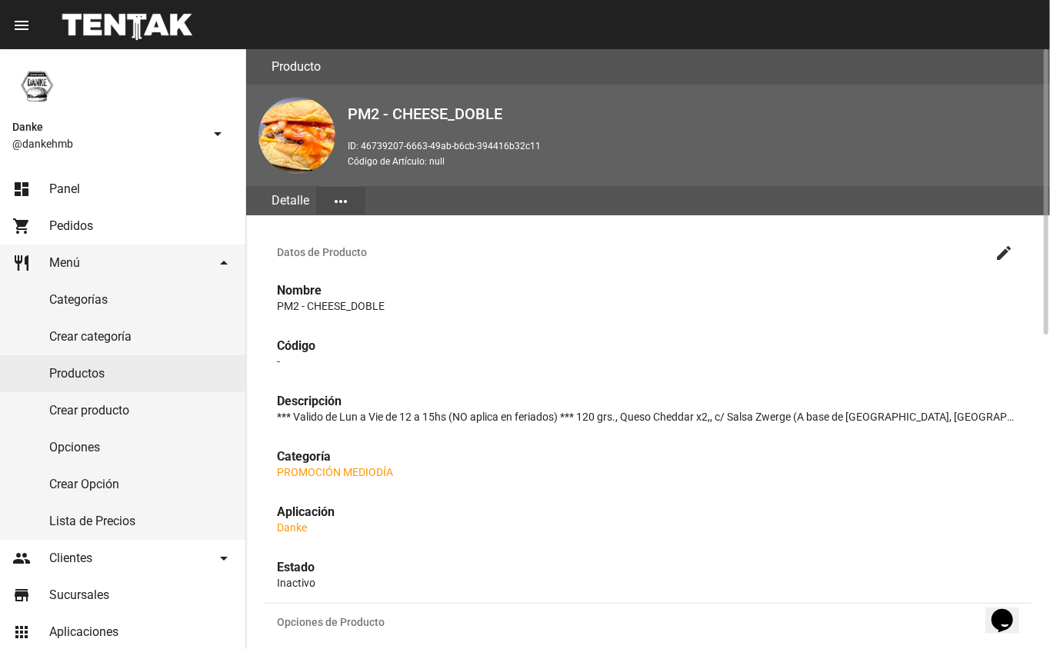
click at [1005, 251] on mat-icon "create" at bounding box center [1004, 253] width 18 height 18
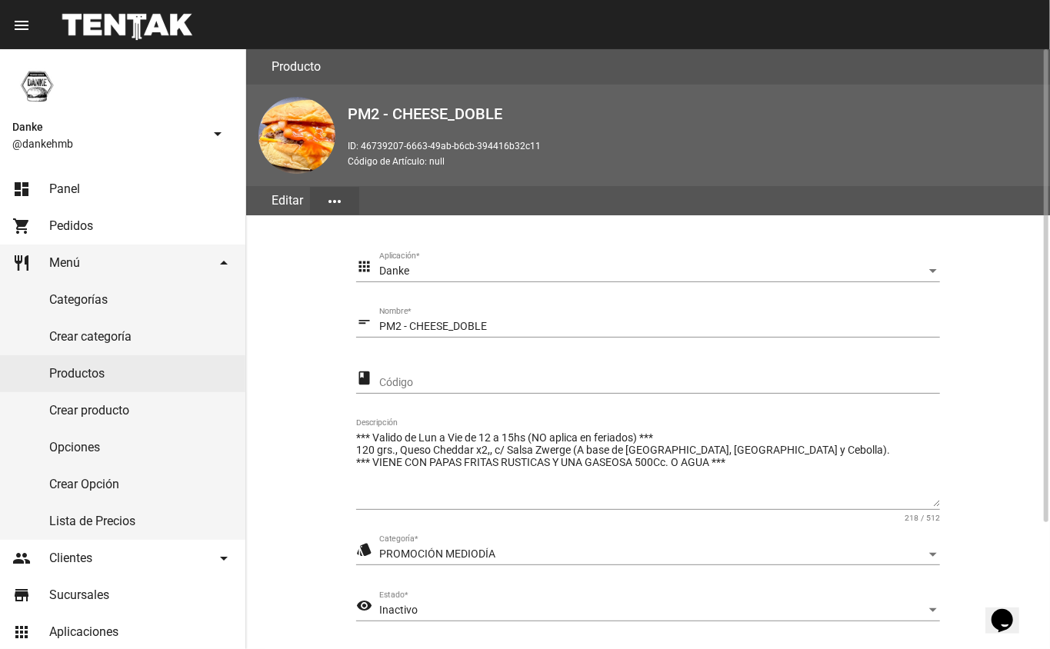
click at [436, 605] on div "Inactivo" at bounding box center [652, 611] width 547 height 12
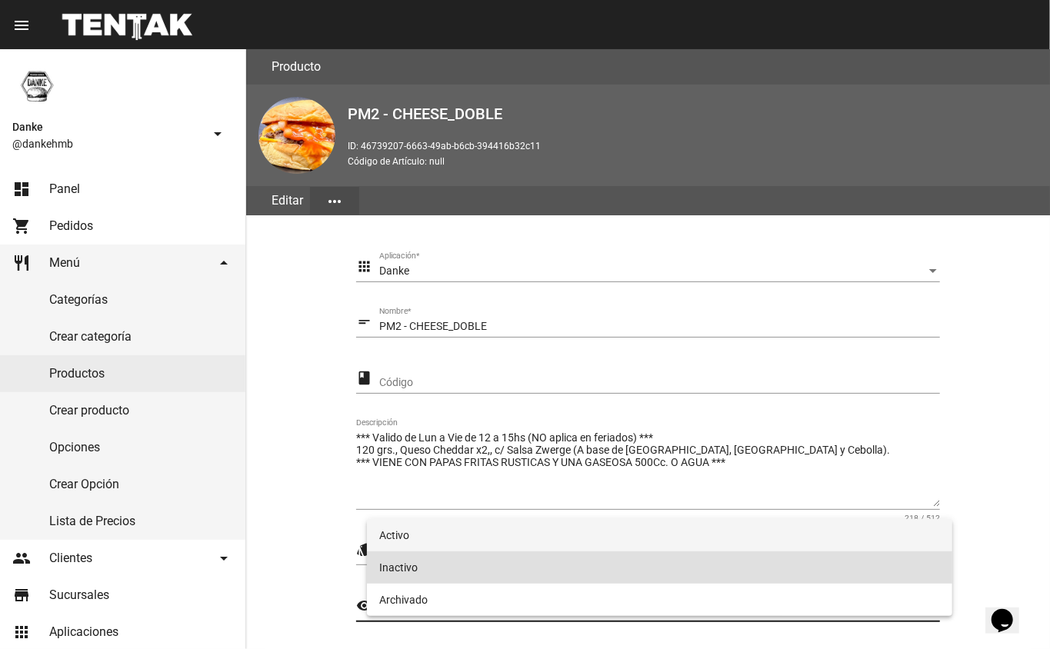
click at [398, 540] on span "Activo" at bounding box center [660, 535] width 562 height 32
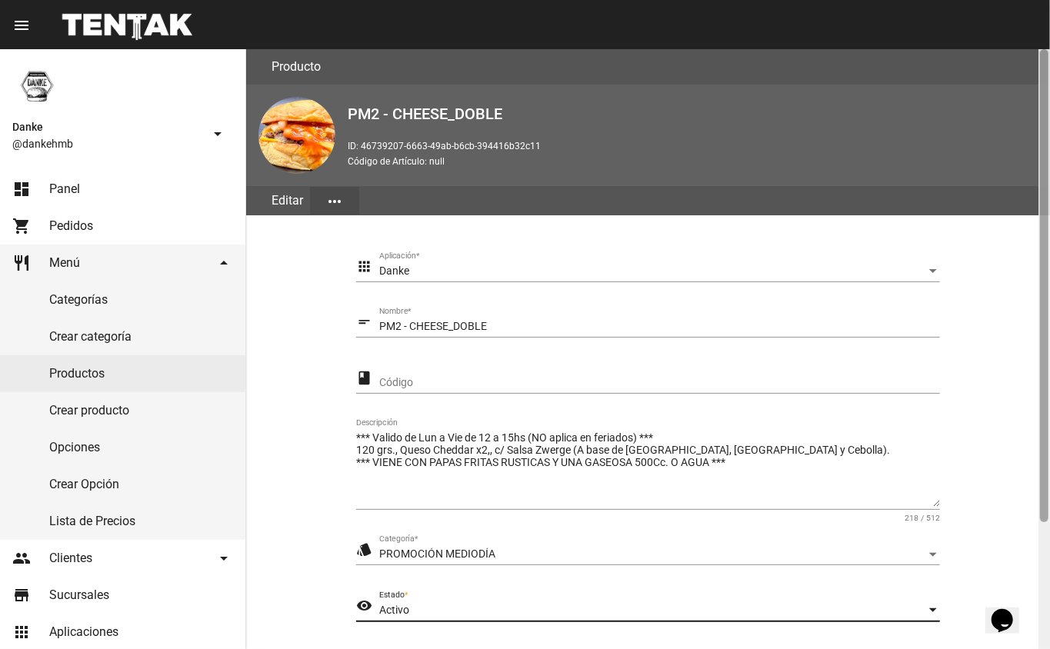
click at [1039, 543] on div at bounding box center [1045, 349] width 12 height 600
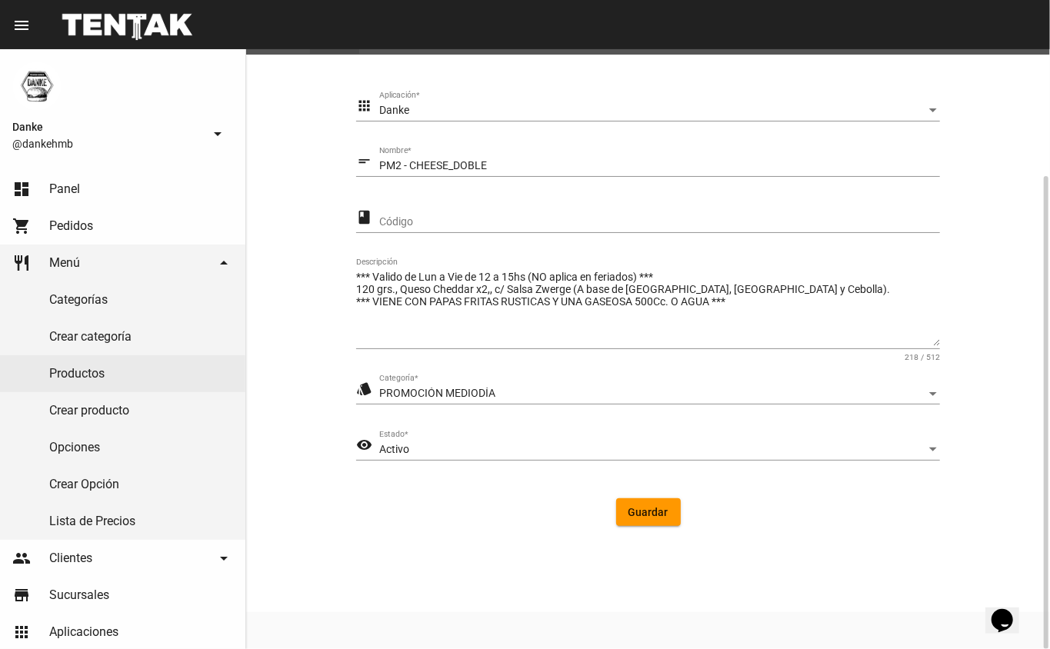
click at [649, 515] on span "Guardar" at bounding box center [649, 512] width 40 height 12
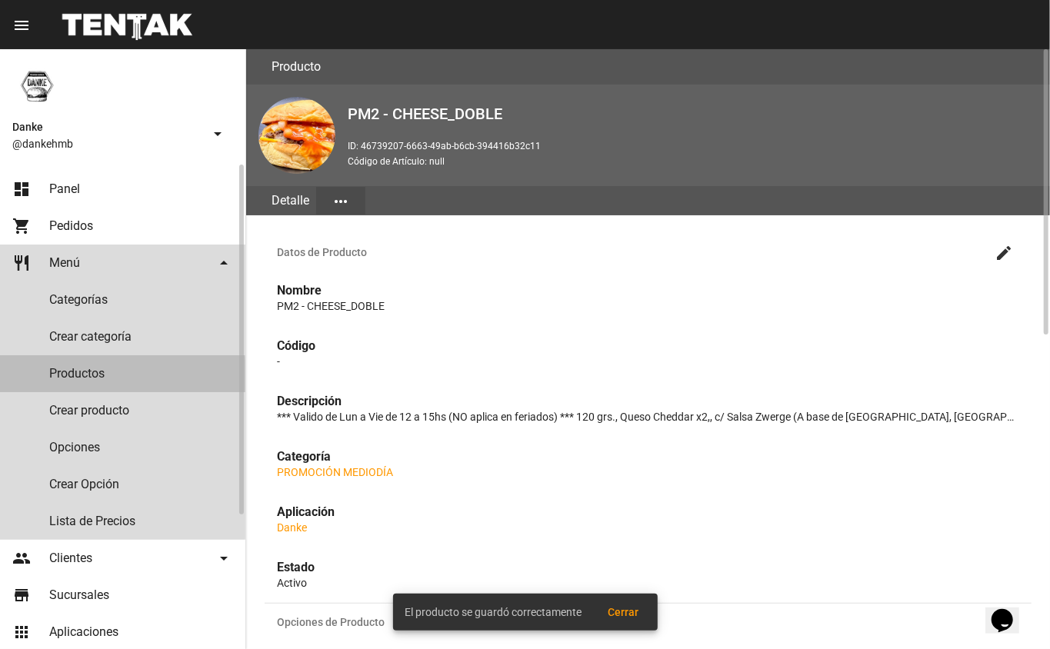
click at [68, 376] on link "Productos" at bounding box center [122, 373] width 245 height 37
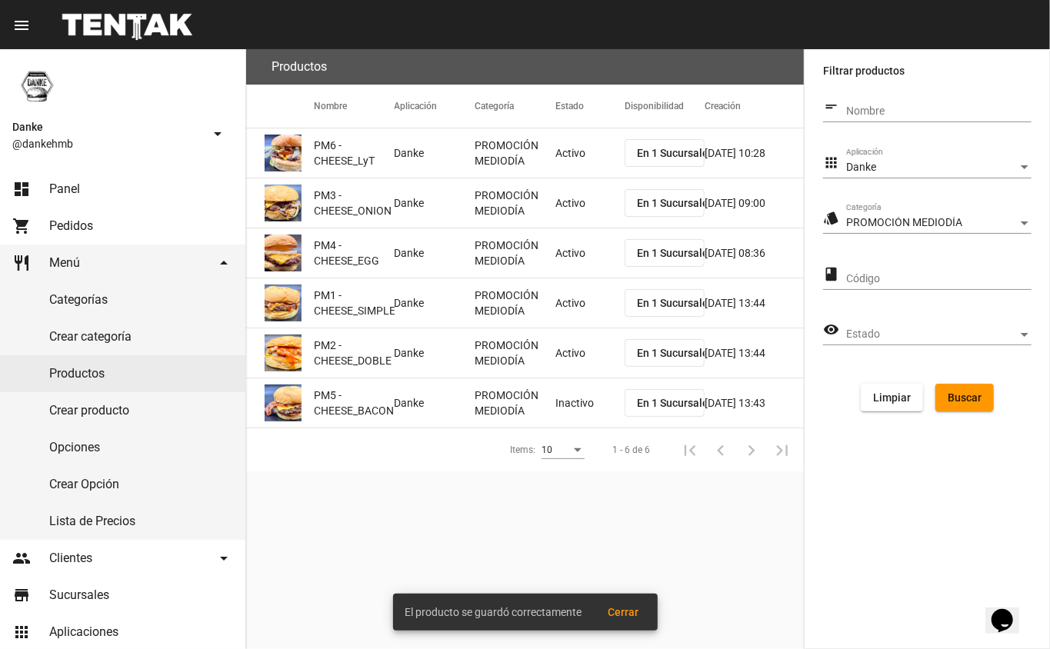
click at [567, 403] on mat-cell "Inactivo" at bounding box center [590, 403] width 69 height 49
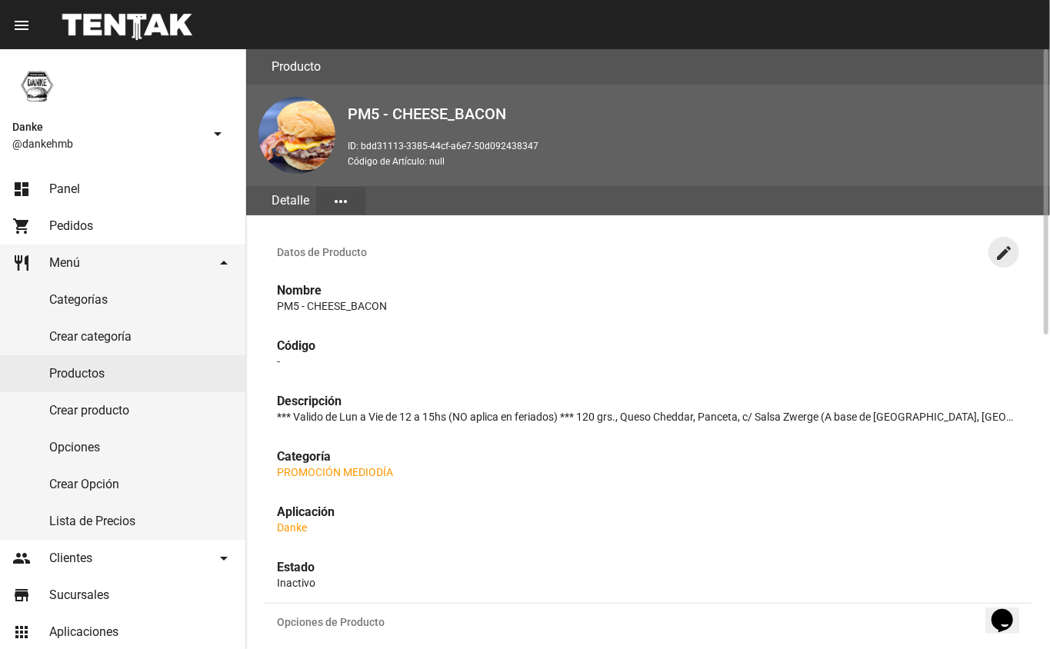
click at [997, 253] on mat-icon "create" at bounding box center [1004, 253] width 18 height 18
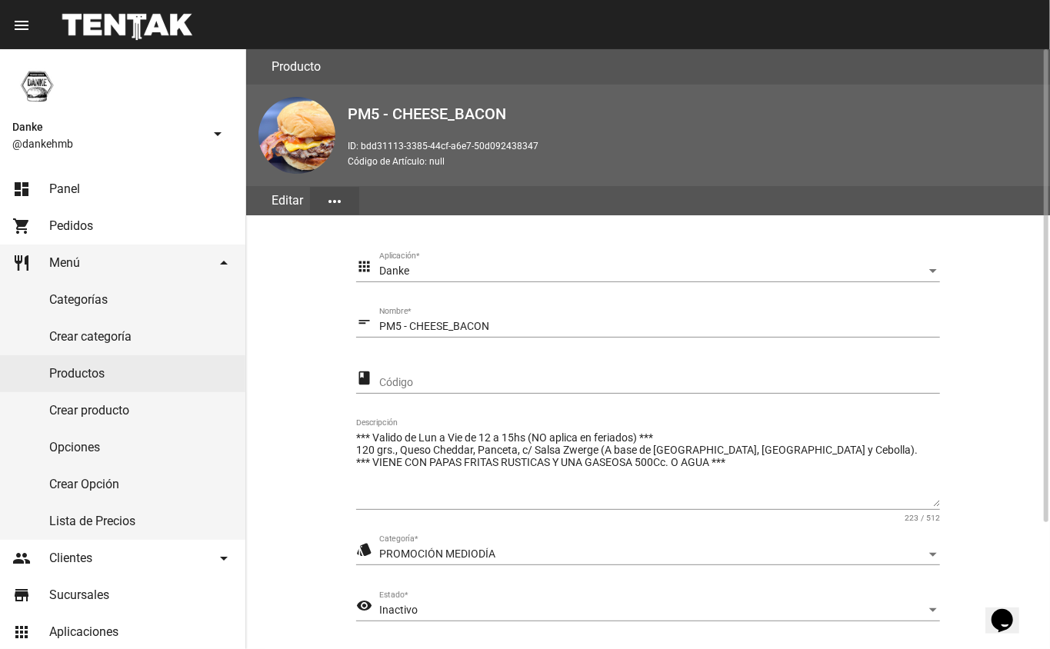
click at [436, 607] on div "Inactivo" at bounding box center [652, 611] width 547 height 12
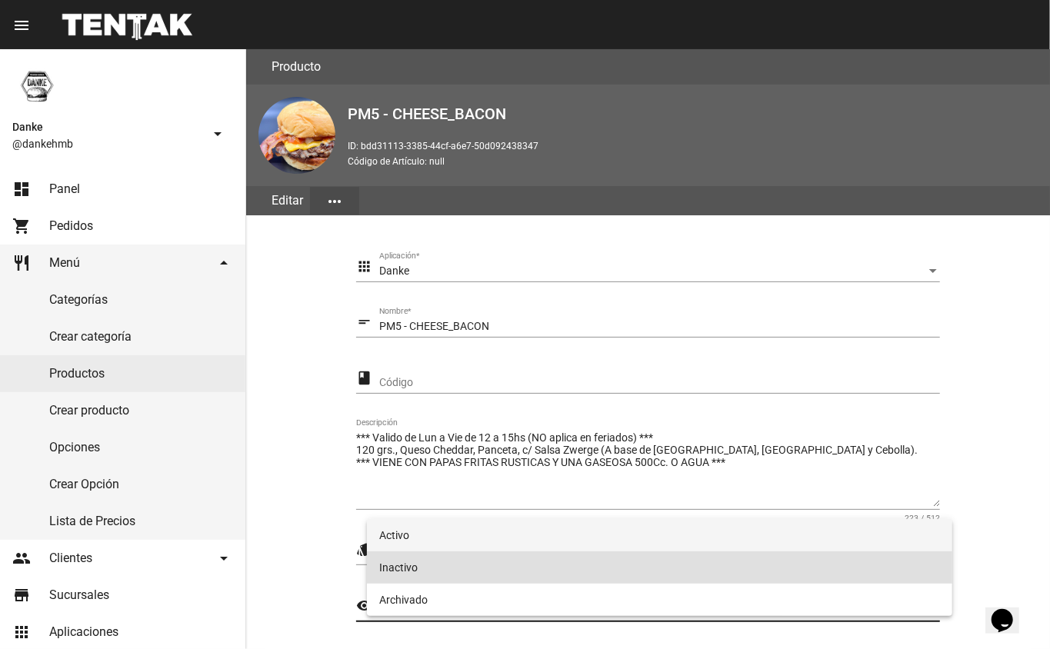
click at [398, 534] on span "Activo" at bounding box center [660, 535] width 562 height 32
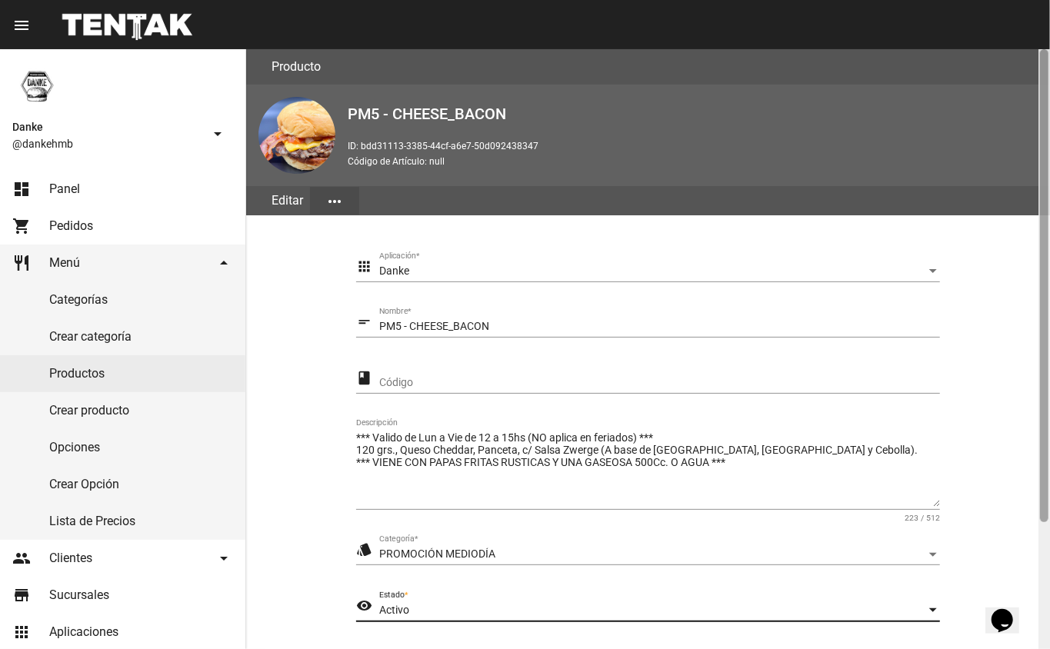
click at [1048, 540] on div at bounding box center [1045, 349] width 12 height 600
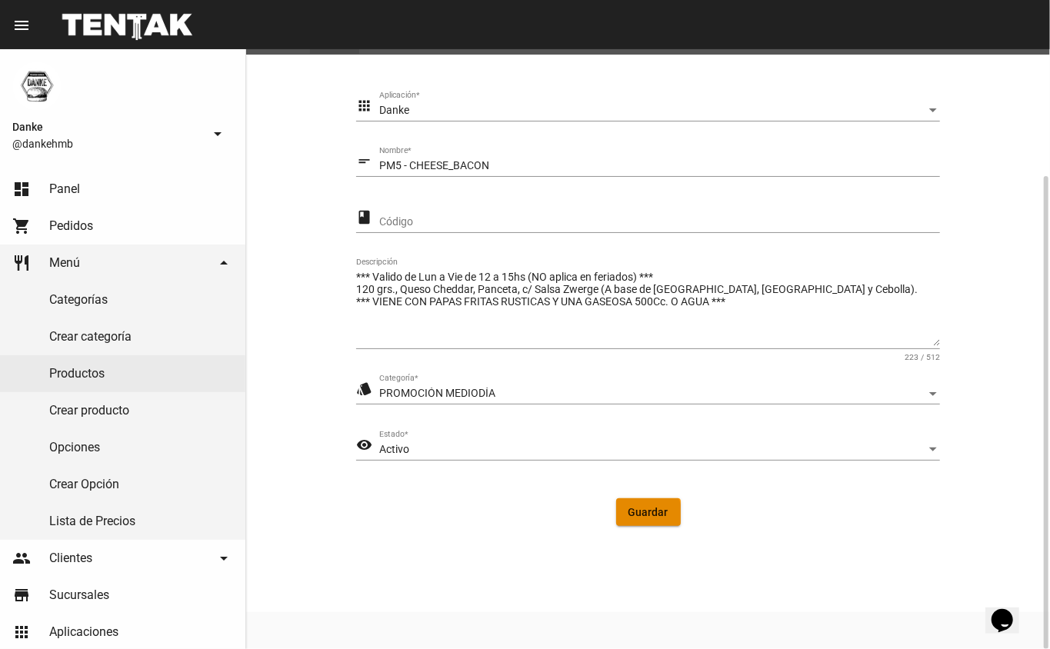
click at [637, 516] on span "Guardar" at bounding box center [649, 512] width 40 height 12
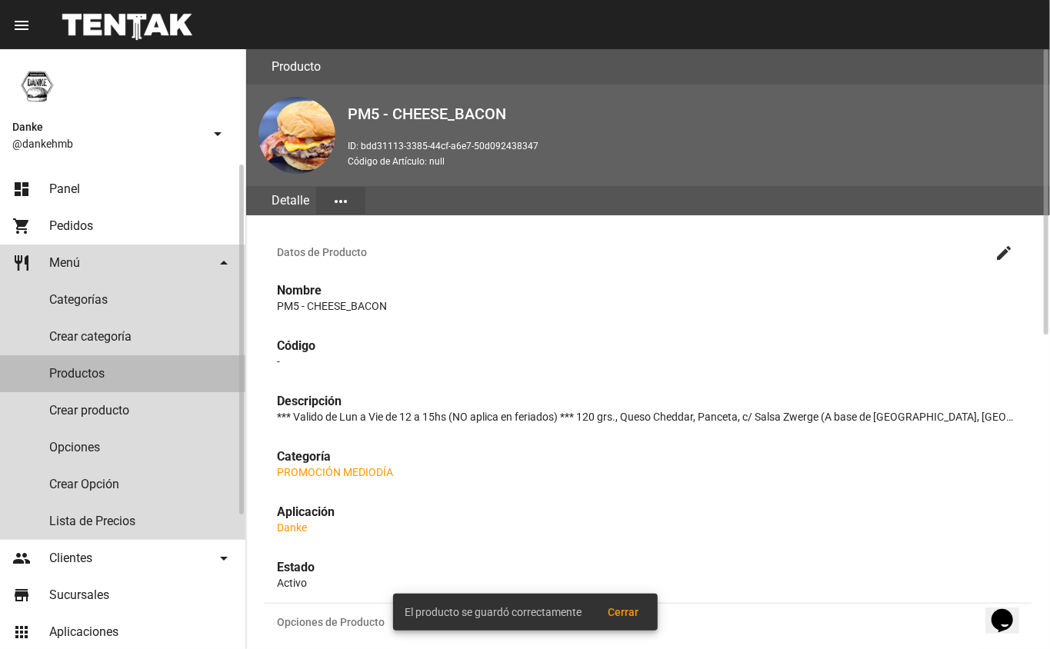
click at [65, 374] on link "Productos" at bounding box center [122, 373] width 245 height 37
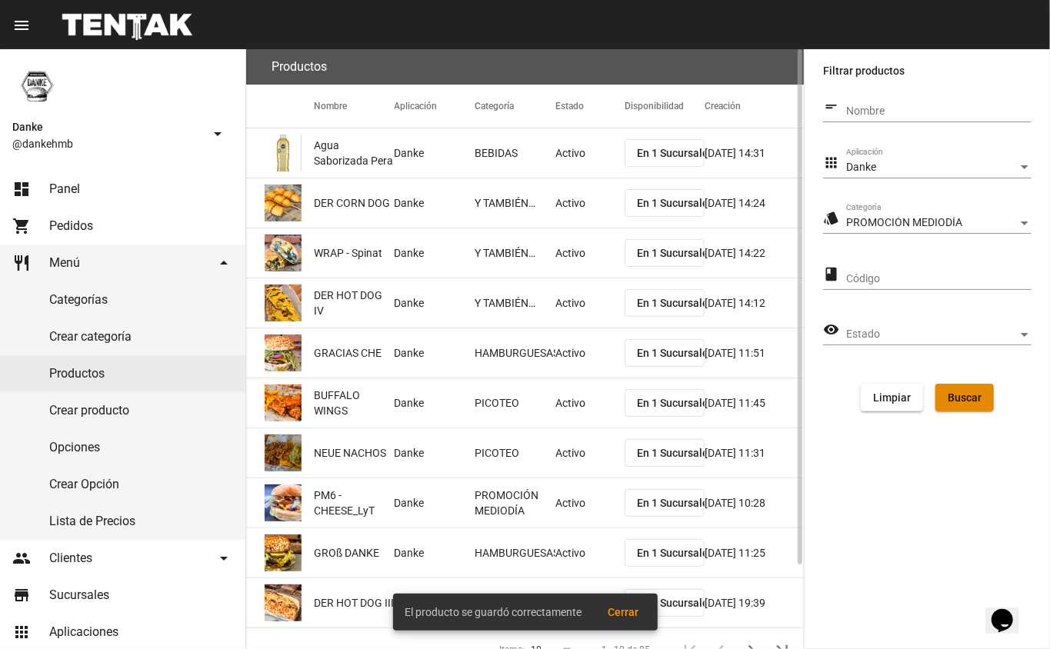
click at [953, 407] on button "Buscar" at bounding box center [965, 398] width 58 height 28
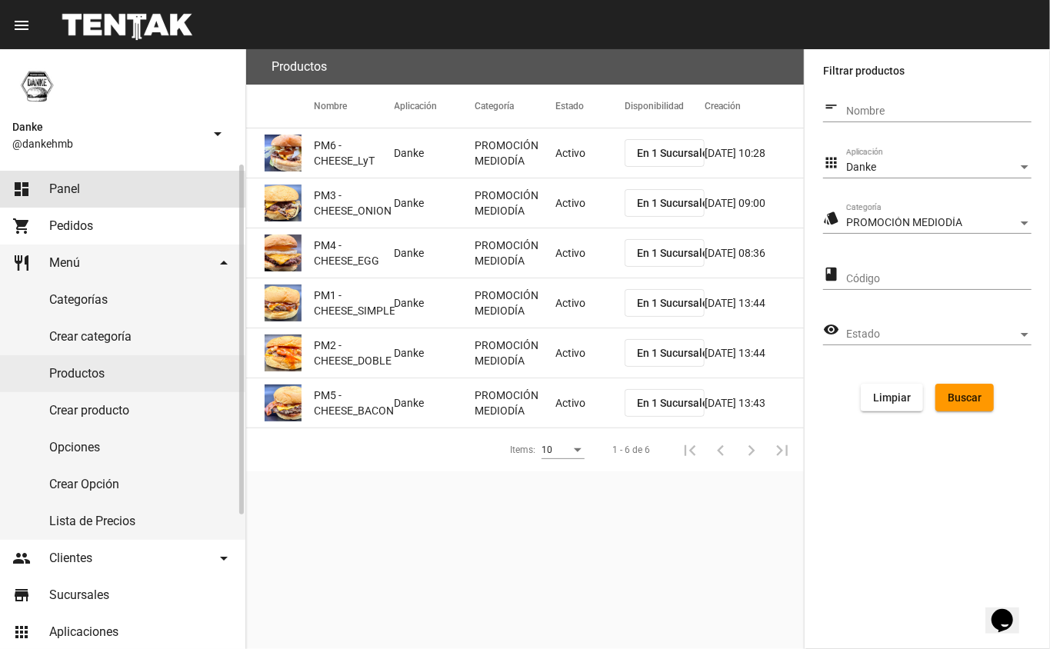
click at [63, 191] on span "Panel" at bounding box center [64, 189] width 31 height 15
